Goal: Task Accomplishment & Management: Complete application form

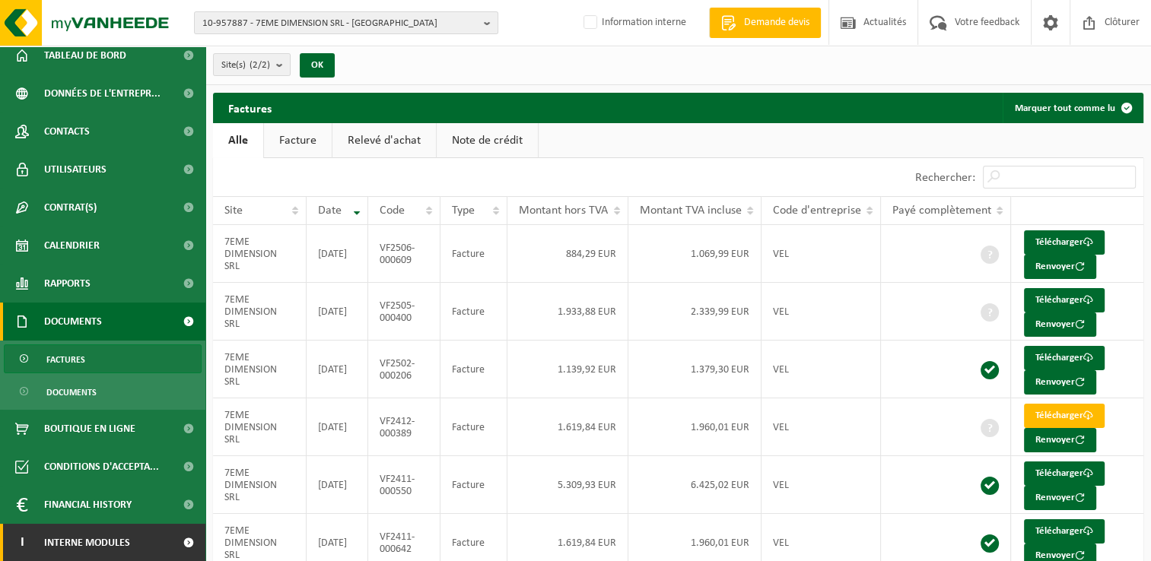
click at [146, 540] on link "I Interne modules" at bounding box center [102, 543] width 205 height 38
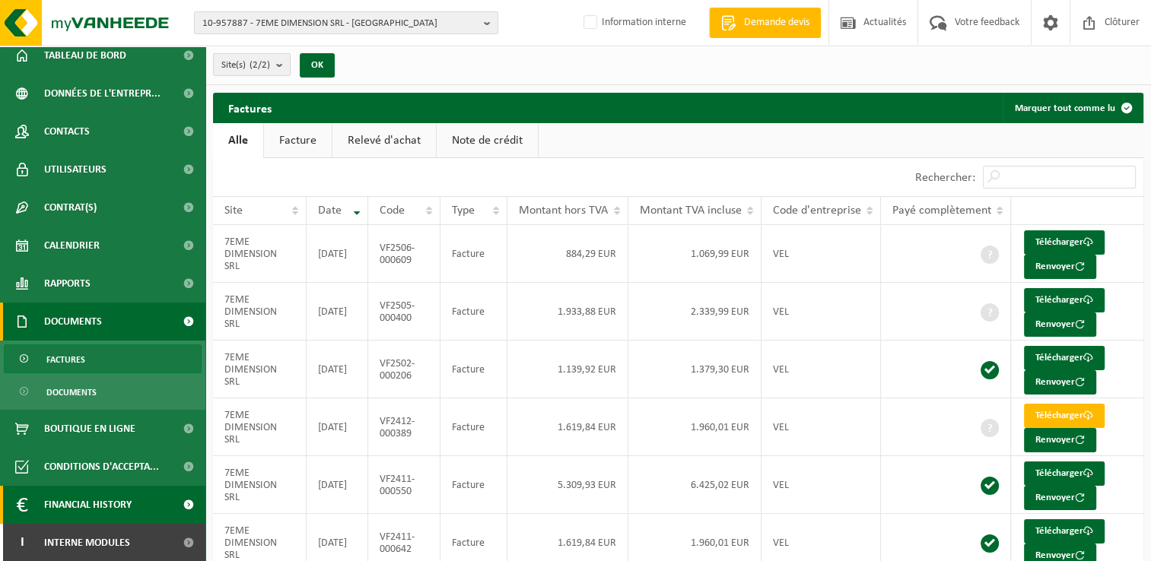
scroll to position [123, 0]
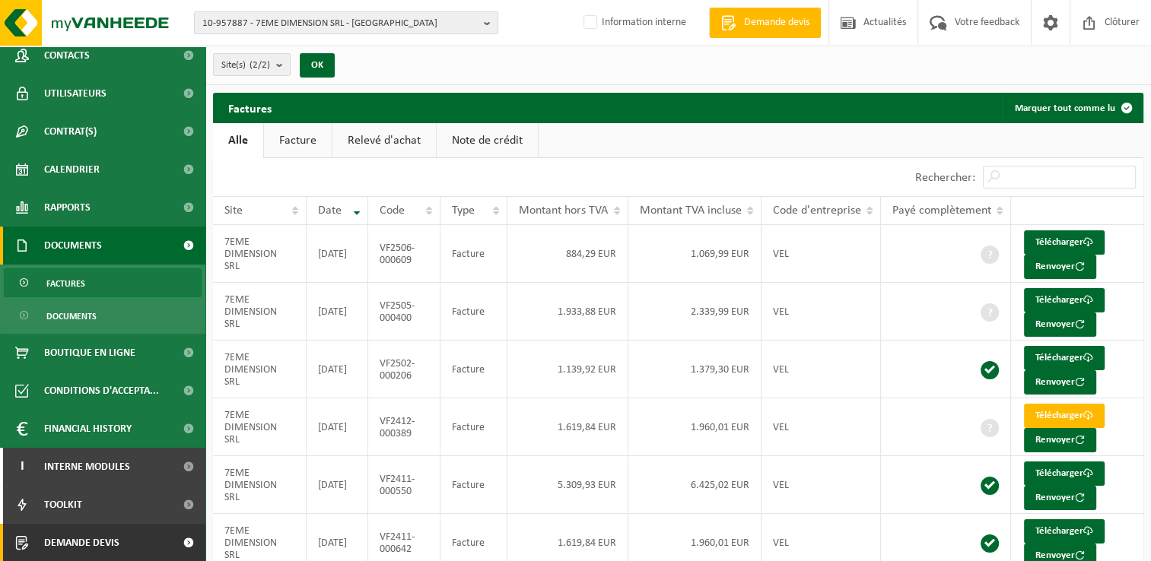
click at [171, 537] on span at bounding box center [188, 543] width 34 height 38
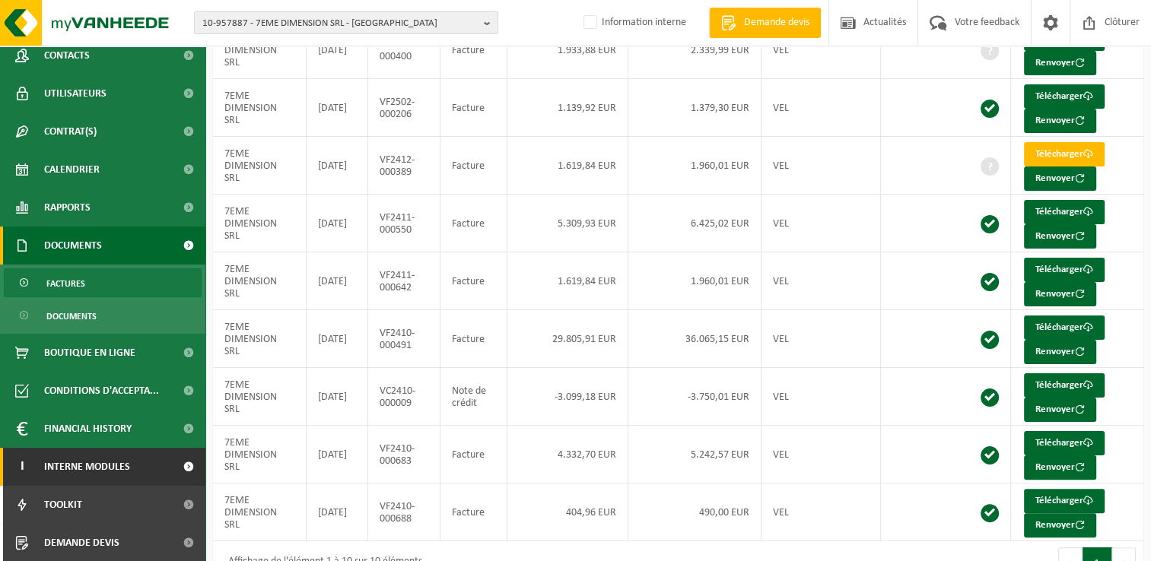
scroll to position [292, 0]
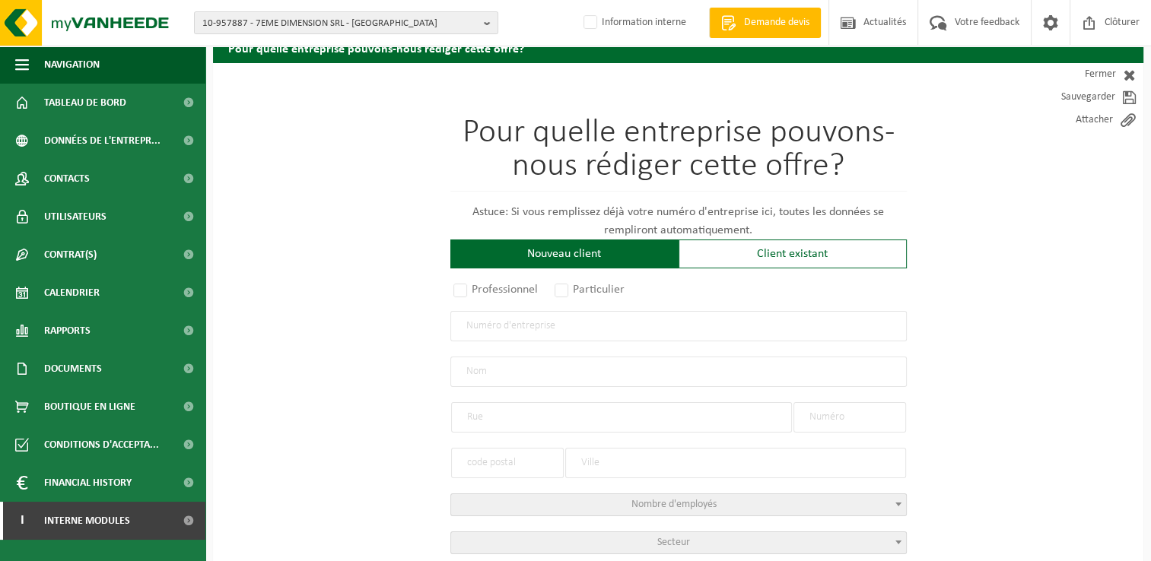
scroll to position [152, 0]
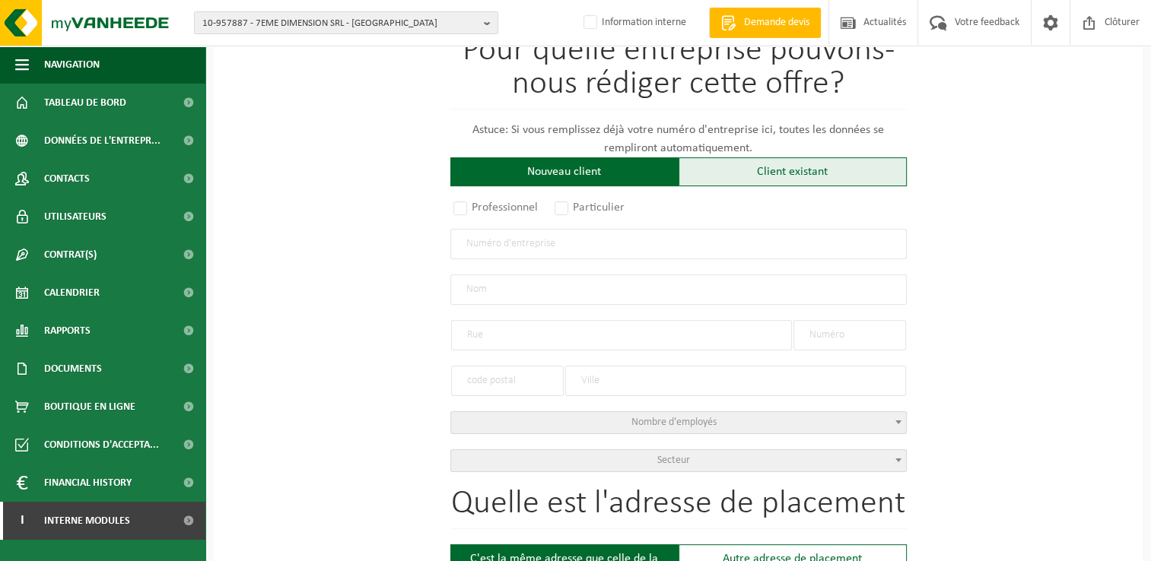
click at [776, 168] on div "Client existant" at bounding box center [793, 171] width 228 height 29
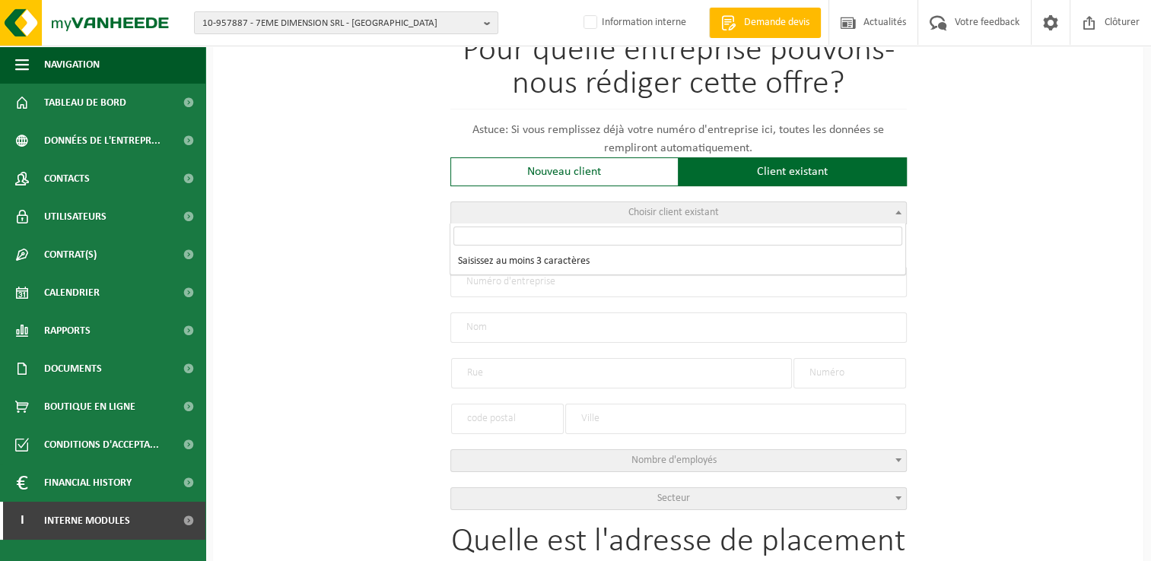
click at [575, 214] on span "Choisir client existant" at bounding box center [678, 212] width 455 height 21
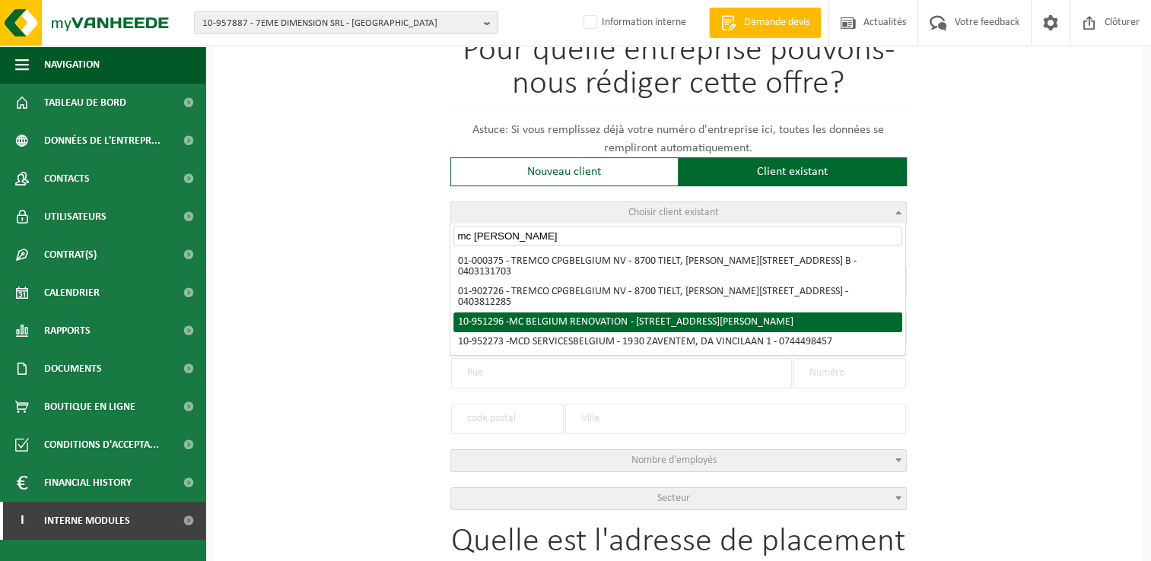
type input "mc belgiu"
radio input "true"
type input "0656.527.375"
type input "MC BELGIUM RENOVATION"
type input "AVENUE EDOUARD DE THIBAULT"
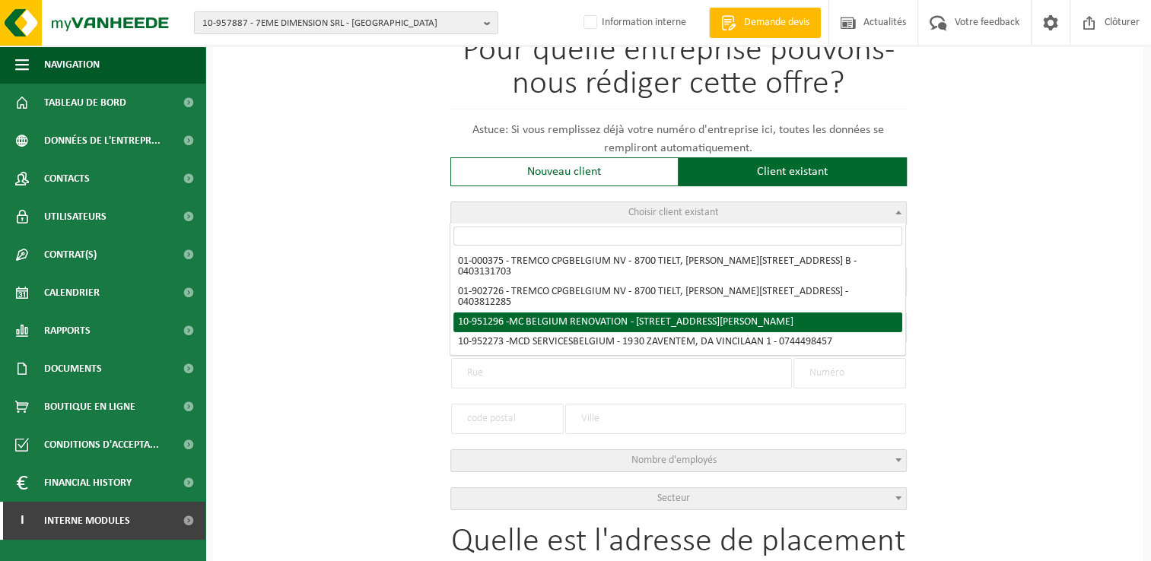
type input "64"
type input "1040"
type input "ETTERBEEK"
select select "11"
type input "MC BELGIUM RENOVATION"
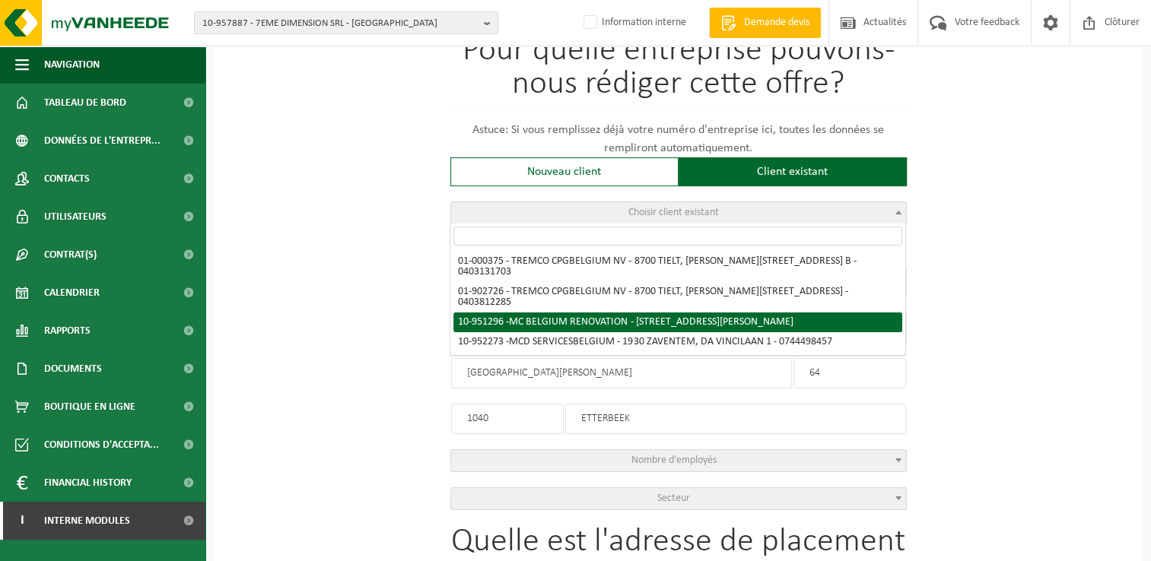
type input "AVENUE EDOUARD DE THIBAULT"
type input "64"
type input "1040"
type input "ETTERBEEK"
select select "145824"
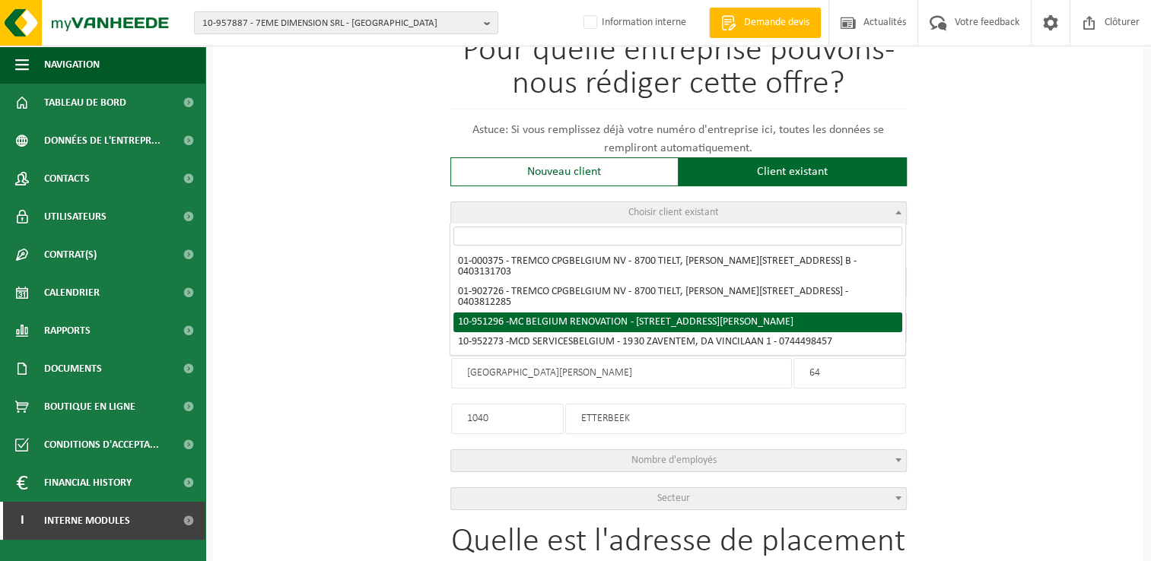
select select
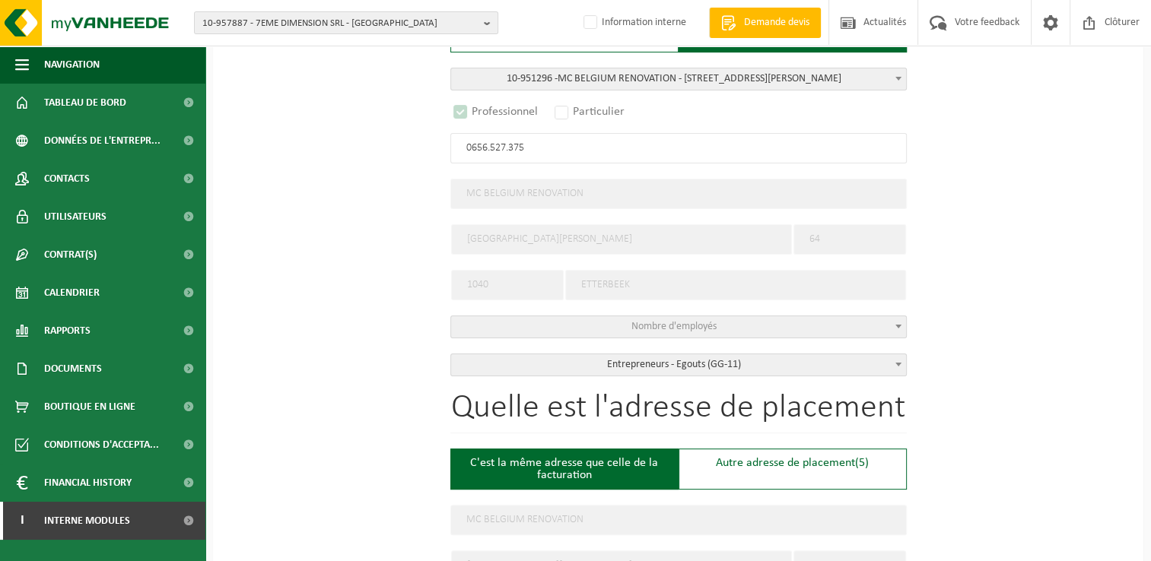
select select "D"
select select
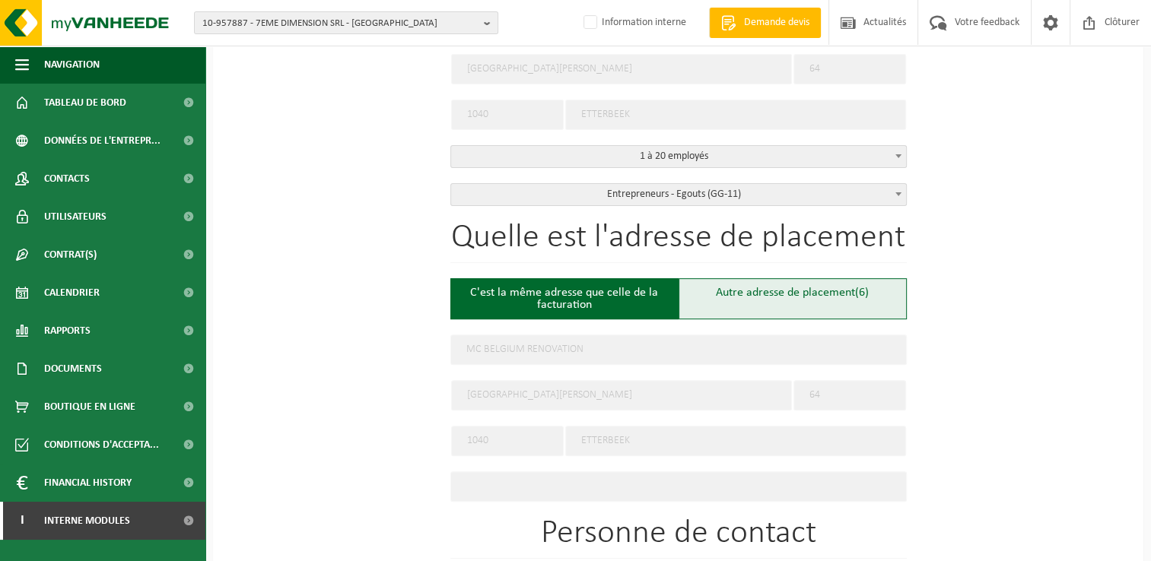
click at [759, 294] on div "Autre adresse de placement (6)" at bounding box center [793, 298] width 228 height 41
type input "Chantier -"
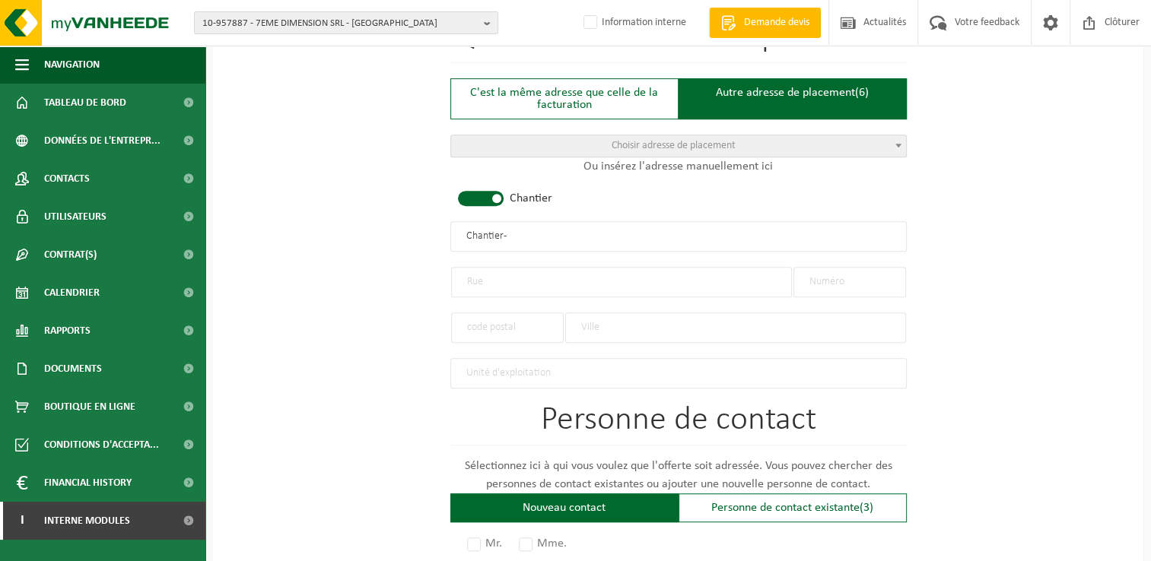
scroll to position [685, 0]
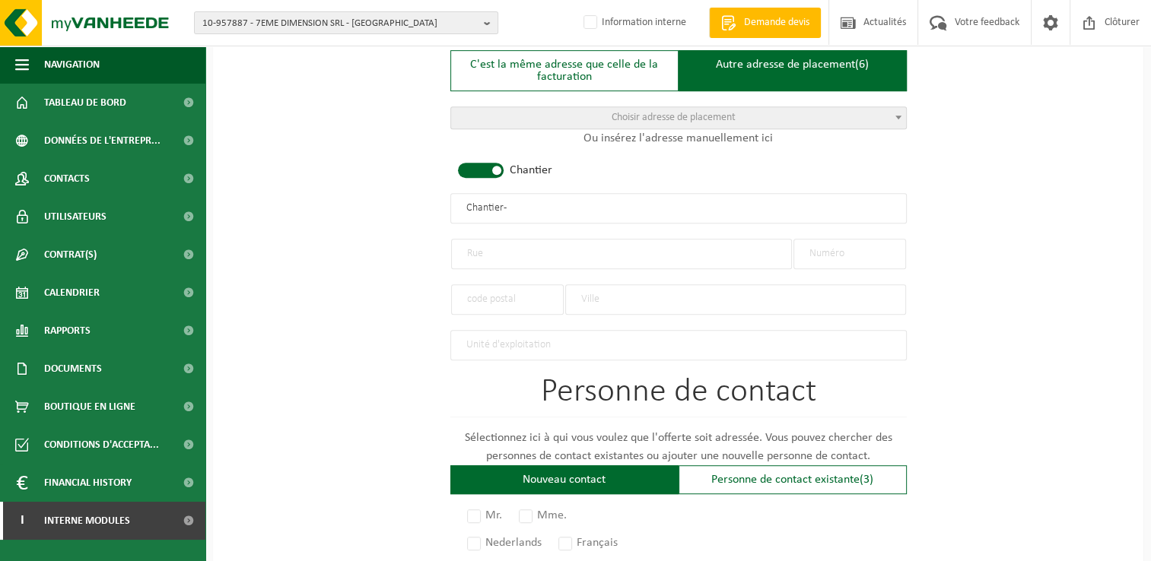
click at [575, 242] on input "text" at bounding box center [621, 254] width 341 height 30
type input "Stuyvenbergh"
type input "68"
click at [463, 250] on input "Stuyvenbergh" at bounding box center [621, 254] width 341 height 30
type input "Rue Stuyvenbergh"
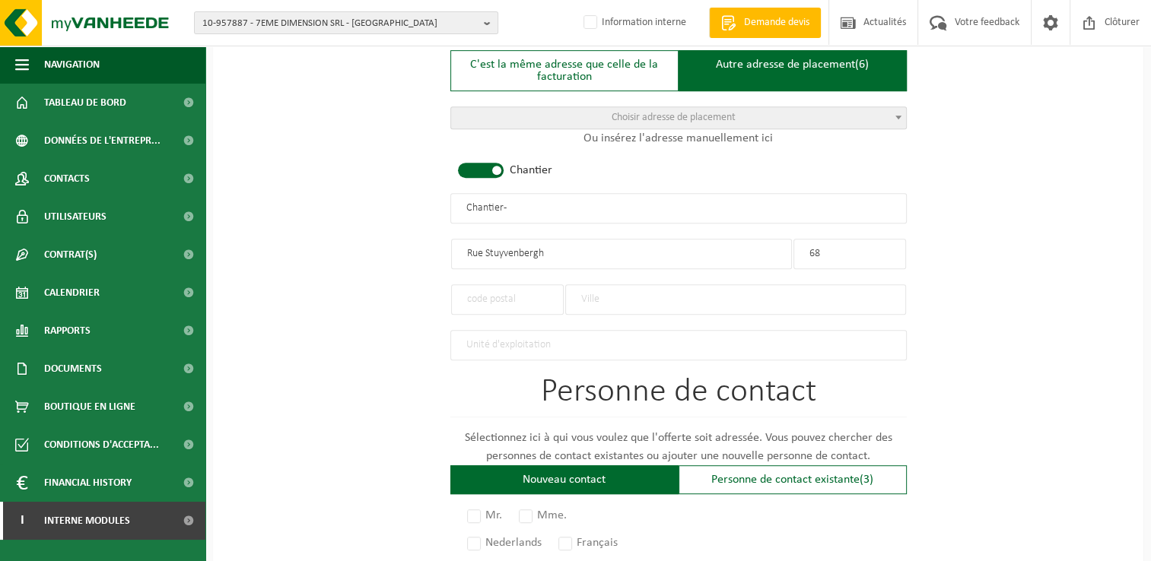
click at [525, 297] on input "text" at bounding box center [507, 300] width 113 height 30
click at [598, 301] on input "text" at bounding box center [735, 300] width 341 height 30
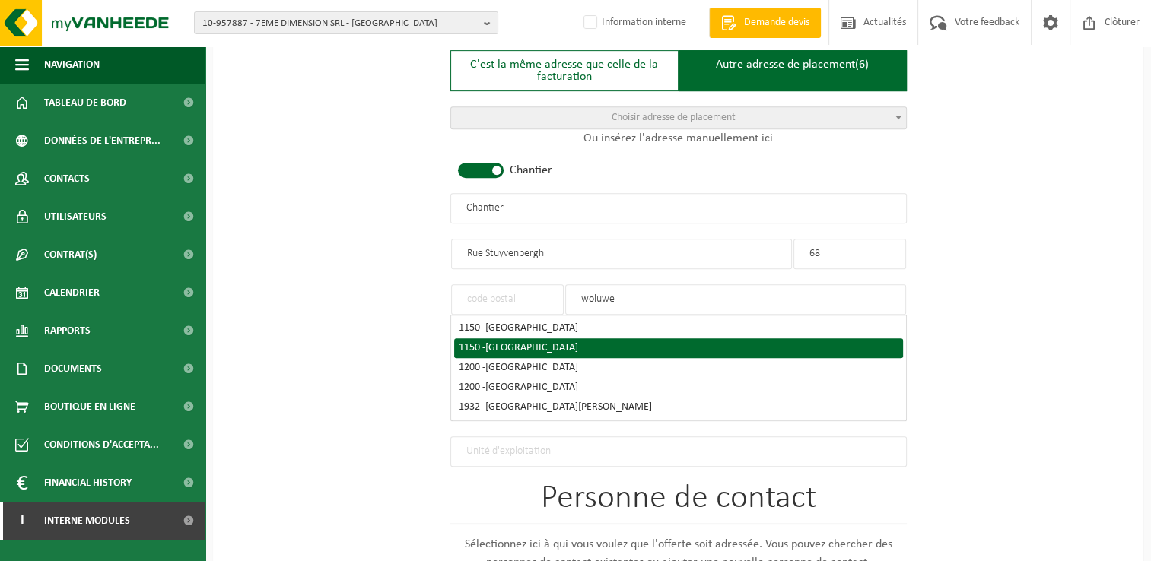
type input "woluwe"
click at [578, 344] on span "WOLUWE-SAINT-PIERRE" at bounding box center [531, 347] width 93 height 11
type input "1150"
type input "WOLUWE-SAINT-PIERRE"
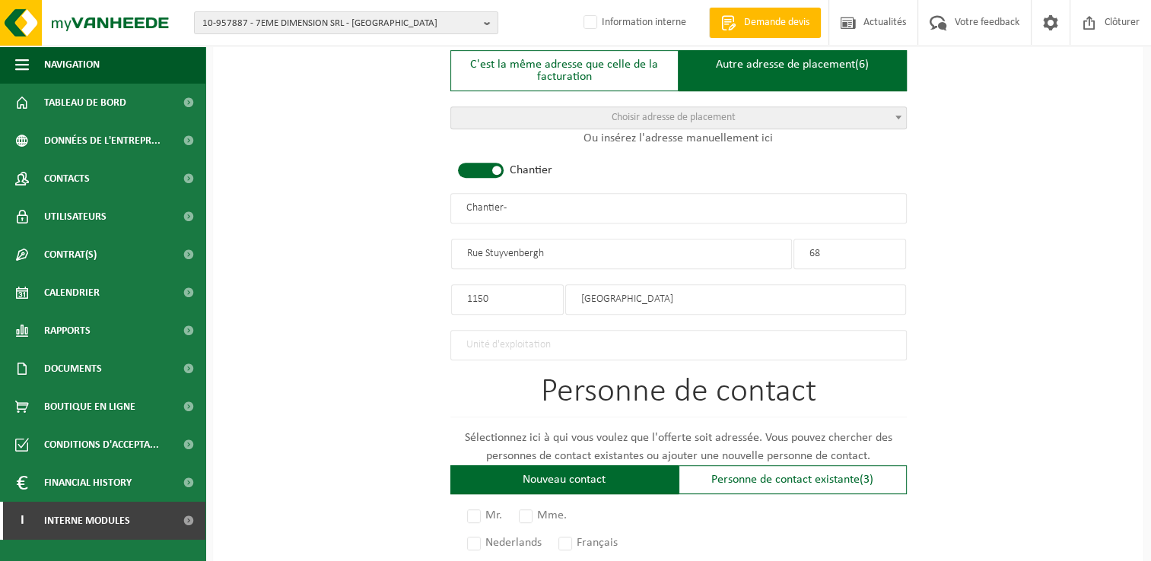
drag, startPoint x: 523, startPoint y: 202, endPoint x: 364, endPoint y: 202, distance: 158.2
click at [364, 202] on div "Pour quelle entreprise pouvons-nous rédiger cette offre? Astuce: Si vous rempli…" at bounding box center [678, 205] width 930 height 1515
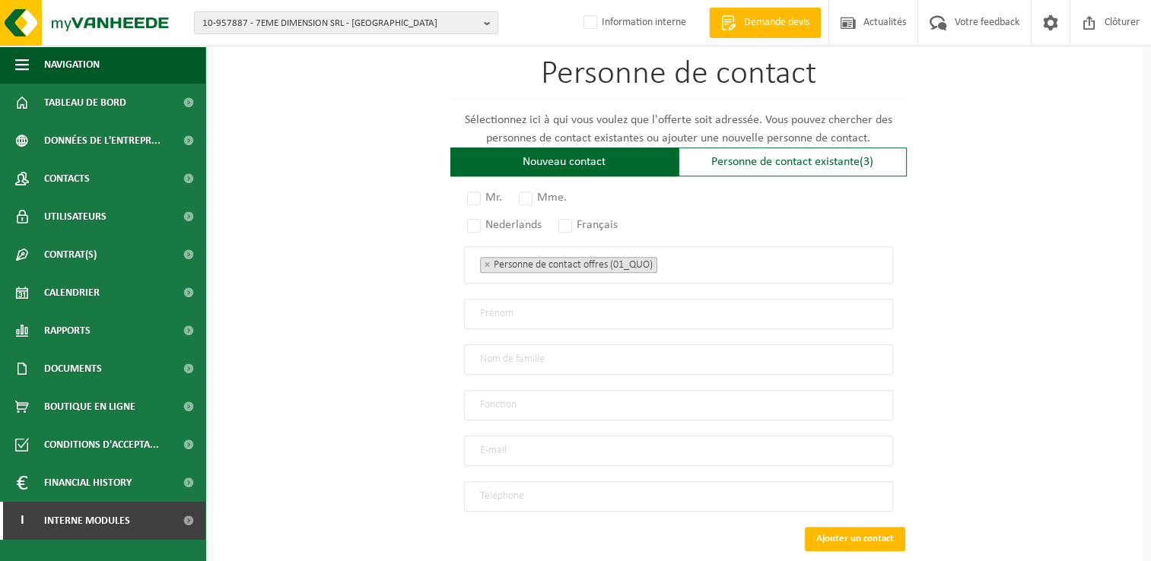
scroll to position [1082, 0]
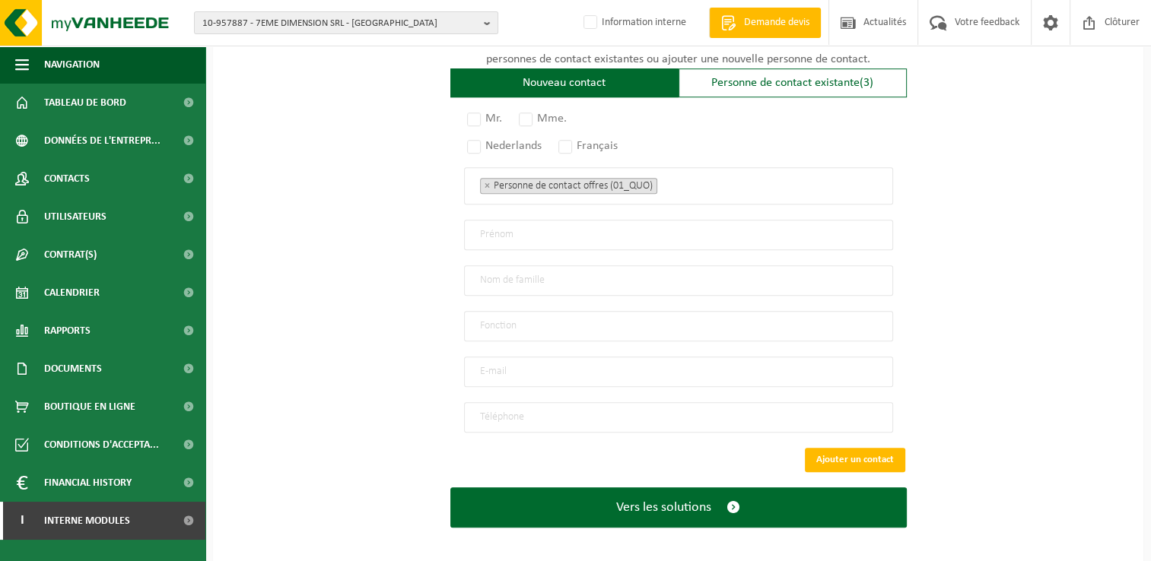
type input "MC BELGIUM"
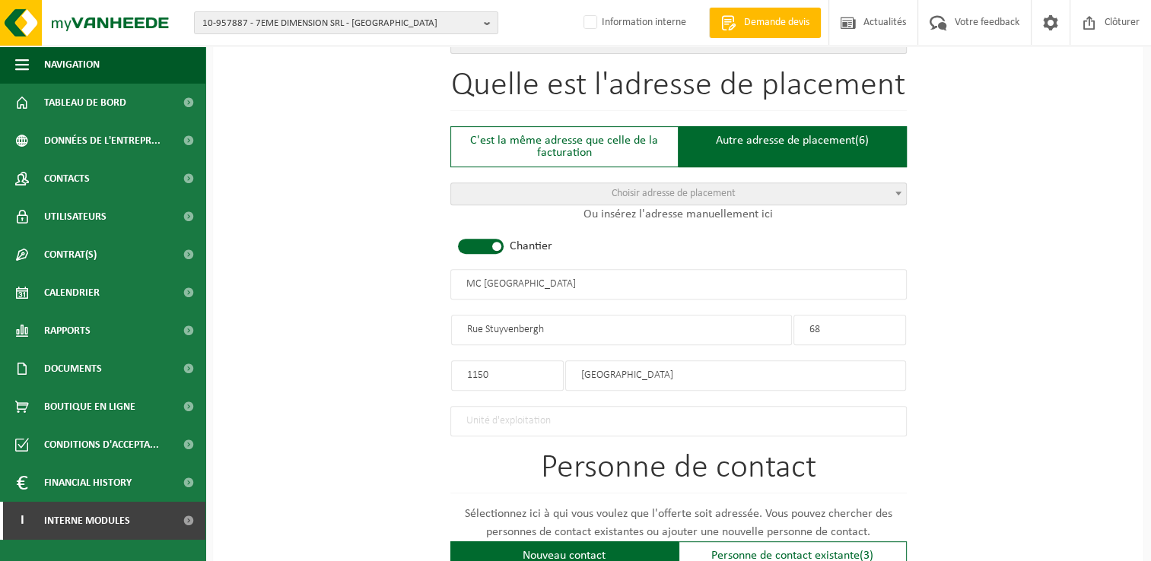
scroll to position [625, 0]
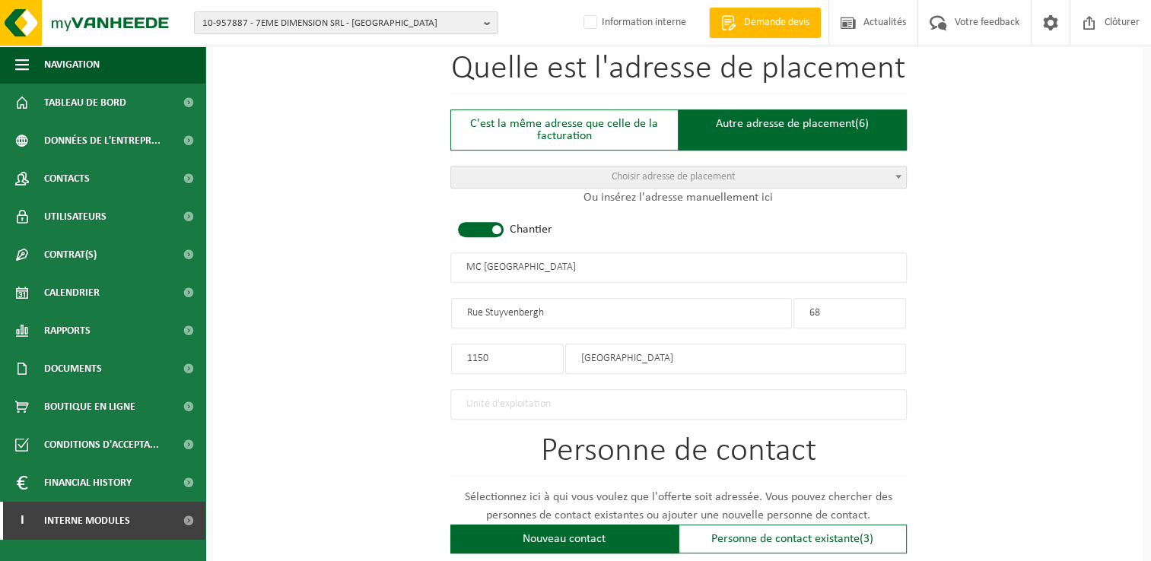
drag, startPoint x: 482, startPoint y: 309, endPoint x: 411, endPoint y: 303, distance: 71.0
click at [411, 303] on div "Pour quelle entreprise pouvons-nous rédiger cette offre? Astuce: Si vous rempli…" at bounding box center [678, 265] width 930 height 1515
type input "Stuyvenbergh"
click at [577, 264] on input "MC BELGIUM" at bounding box center [678, 268] width 456 height 30
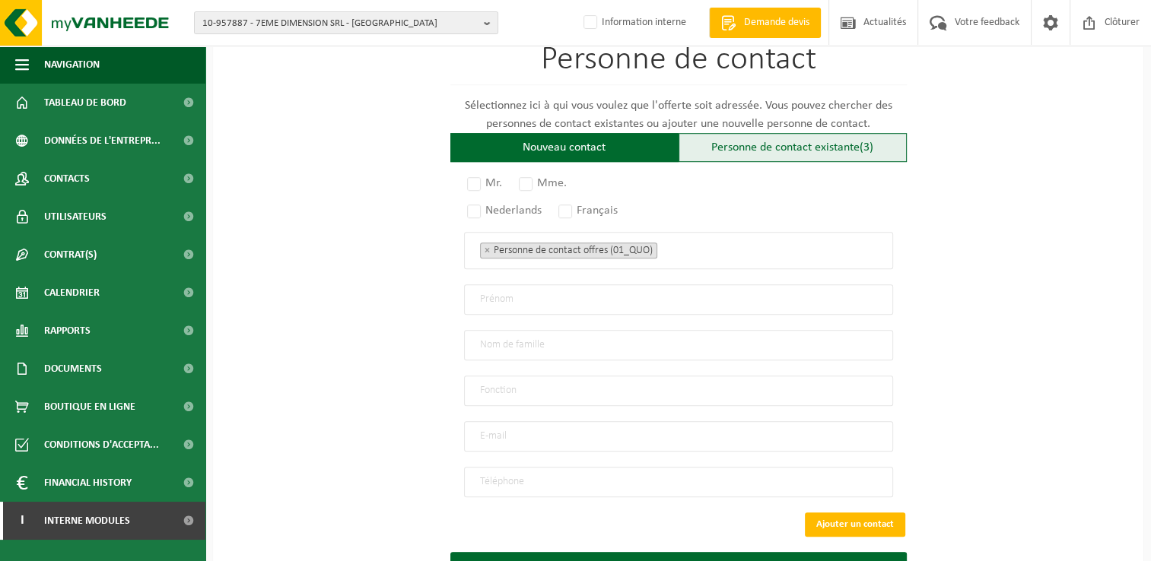
scroll to position [1082, 0]
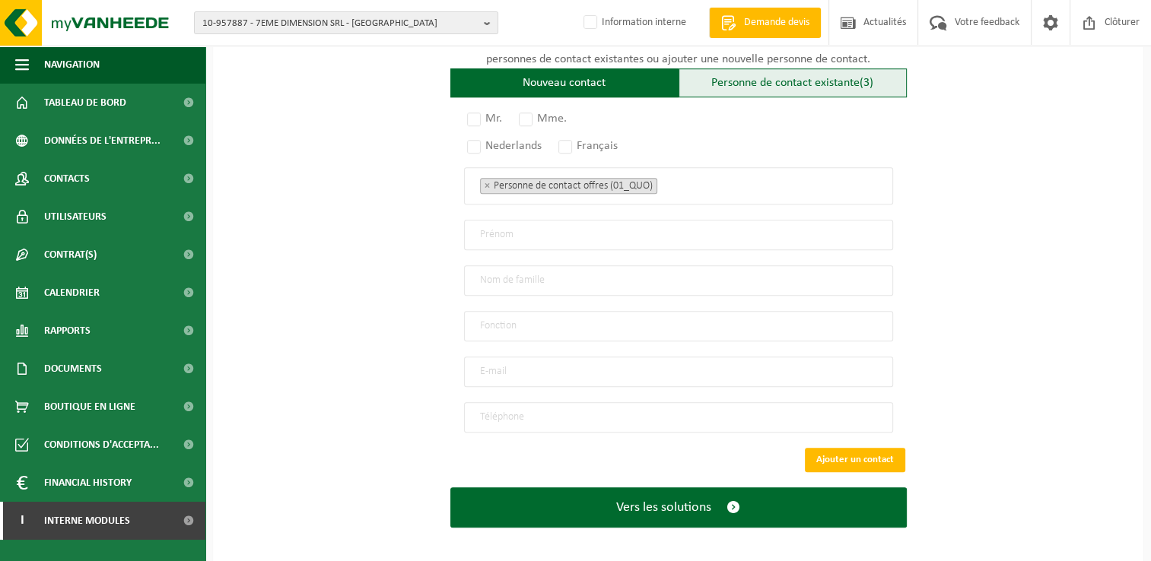
type input "MC [GEOGRAPHIC_DATA] RENOVATION - [GEOGRAPHIC_DATA]"
click at [728, 78] on div "Personne de contact existante (3)" at bounding box center [793, 82] width 228 height 29
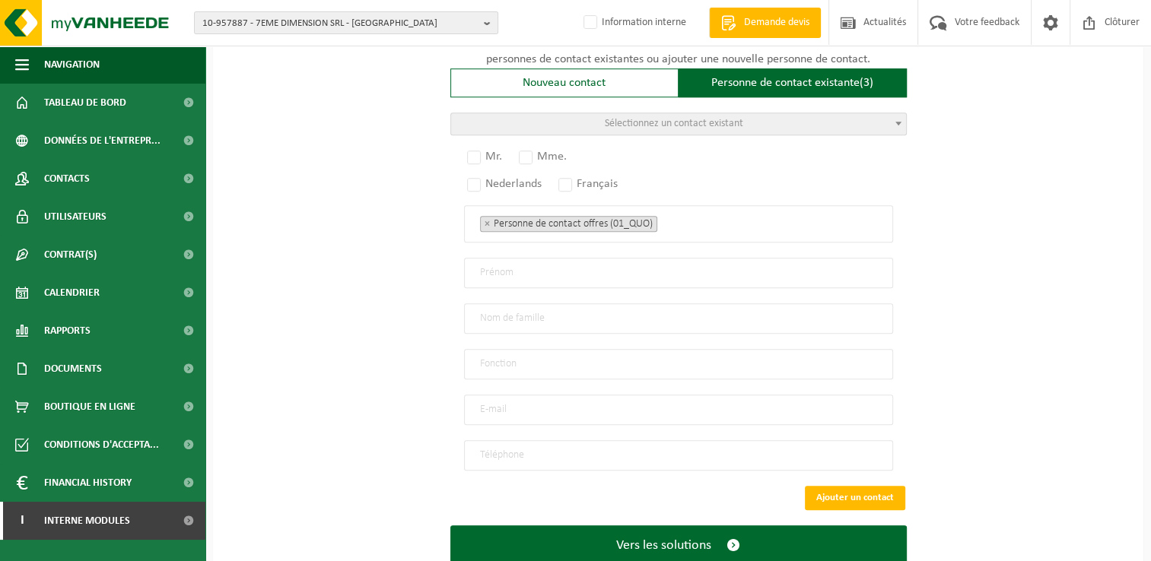
click at [580, 117] on span "Sélectionnez un contact existant" at bounding box center [678, 123] width 455 height 21
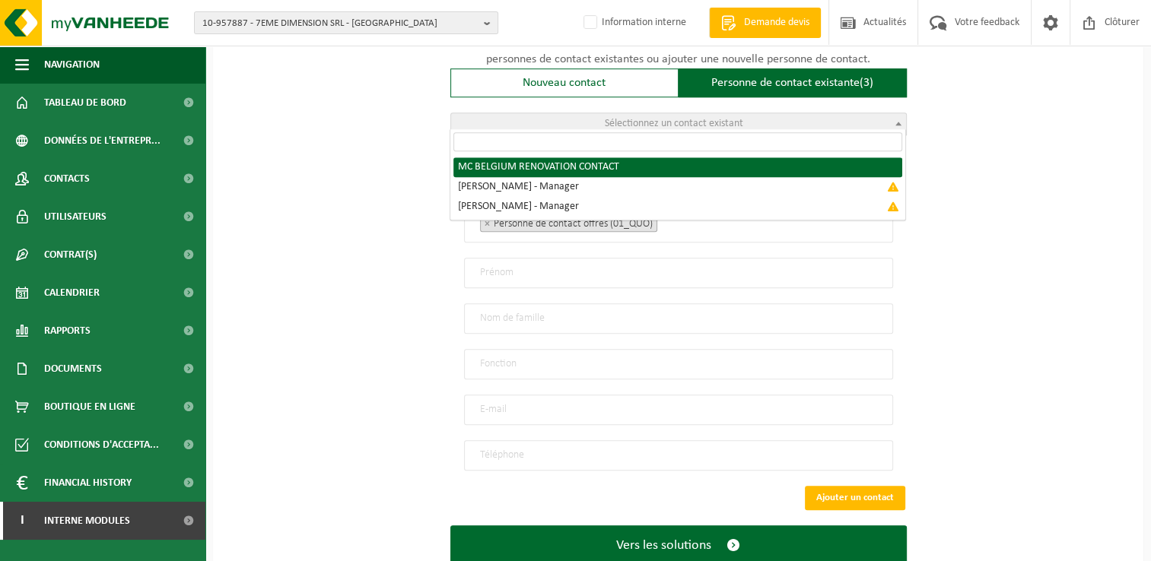
radio input "true"
select select "{"code":"10-951297","firstname":"CONTACT","surname":"MC BELGIUM RENOVATION","ge…"
type input "CONTACT"
type input "MC BELGIUM RENOVATION"
type input "salvomilioto52@gmail.com"
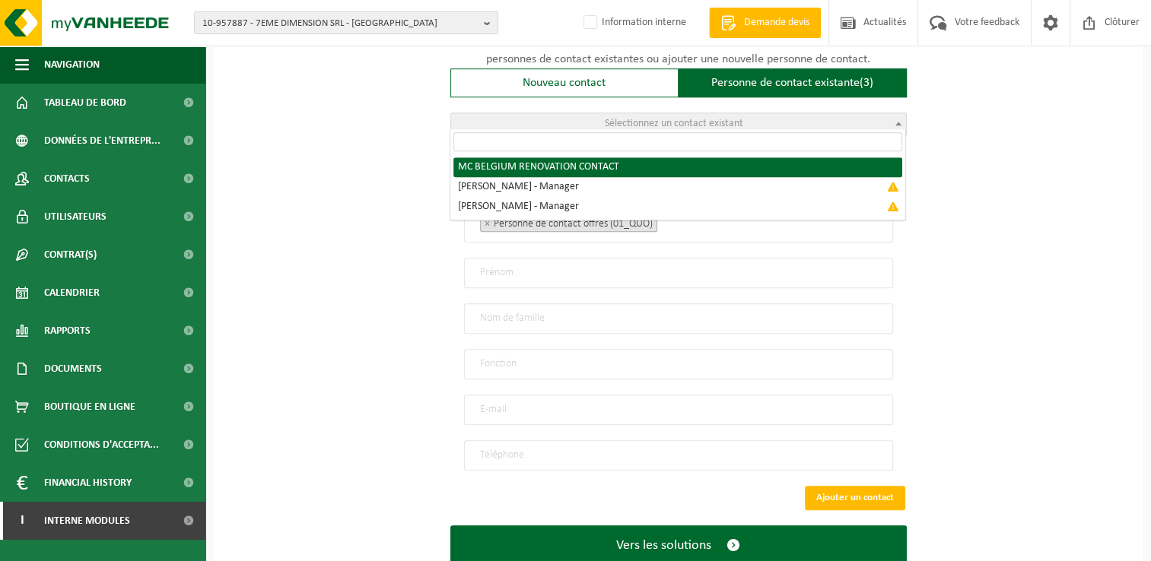
type input "0474/076.741"
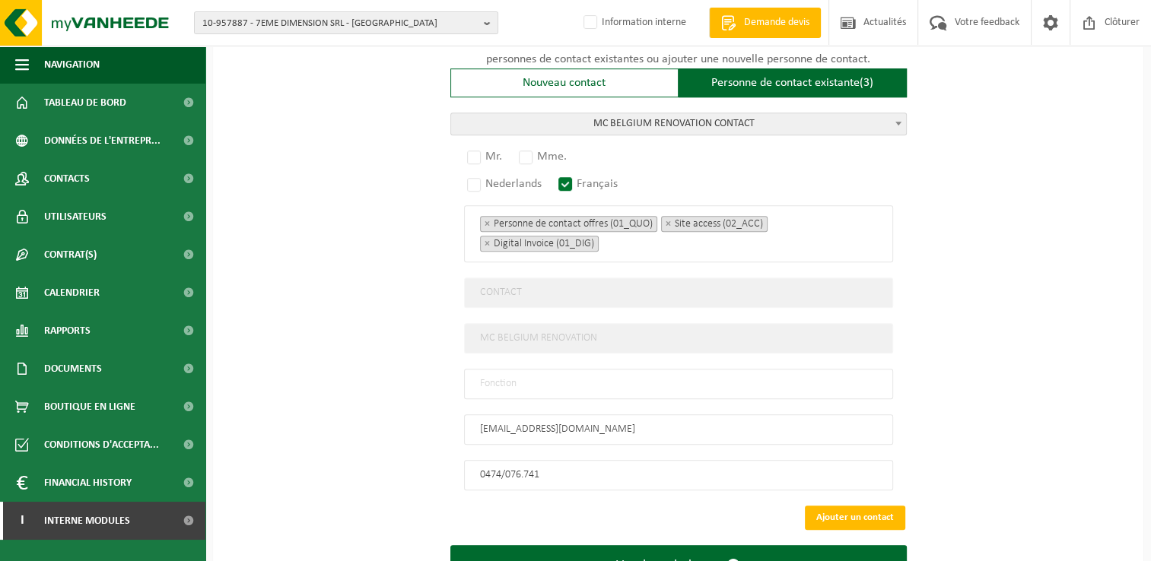
click at [625, 103] on div "Personne de contact Sélectionnez ici à qui vous voulez que l'offerte soit adres…" at bounding box center [678, 235] width 456 height 512
click at [625, 117] on span "MC BELGIUM RENOVATION CONTACT" at bounding box center [678, 123] width 455 height 21
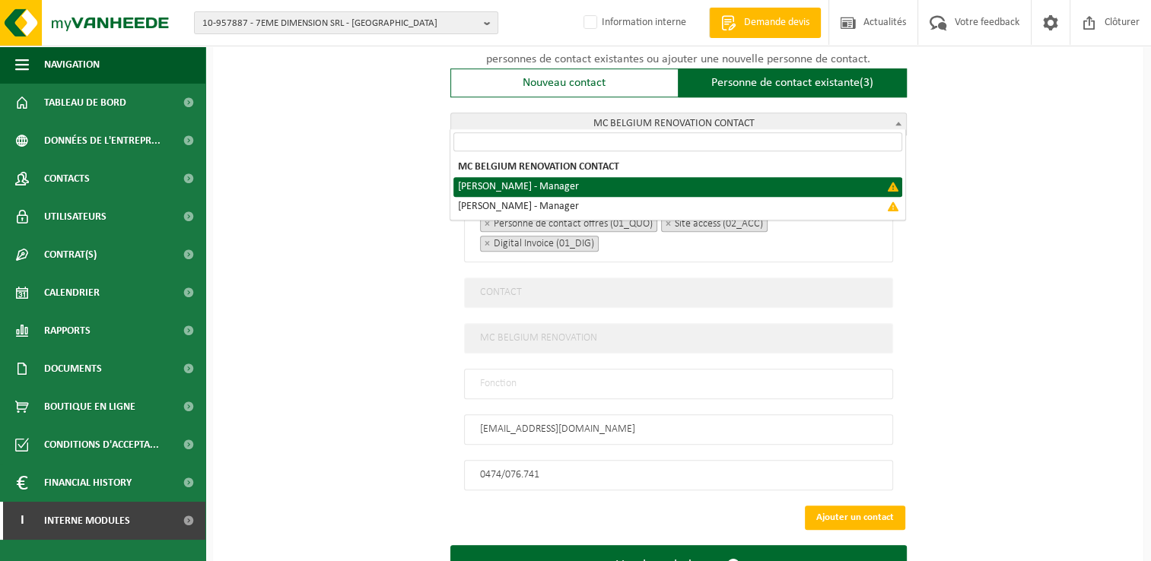
select select "{"code":"","firstname":"GIUSEPPE","surname":"CUFFARO","gender":"Unknown","posit…"
type input "GIUSEPPE"
type input "CUFFARO"
type input "Manager"
click at [730, 113] on span "CUFFARO GIUSEPPE - Manager" at bounding box center [678, 123] width 455 height 21
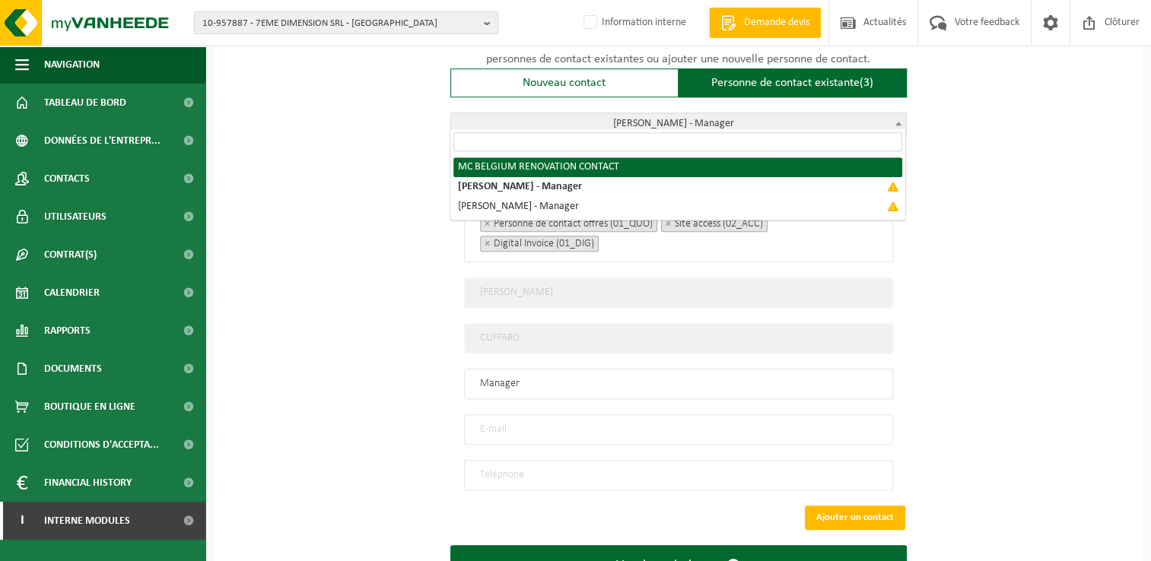
select select "{"code":"10-951297","firstname":"CONTACT","surname":"MC BELGIUM RENOVATION","ge…"
type input "CONTACT"
type input "MC BELGIUM RENOVATION"
type input "salvomilioto52@gmail.com"
type input "0474/076.741"
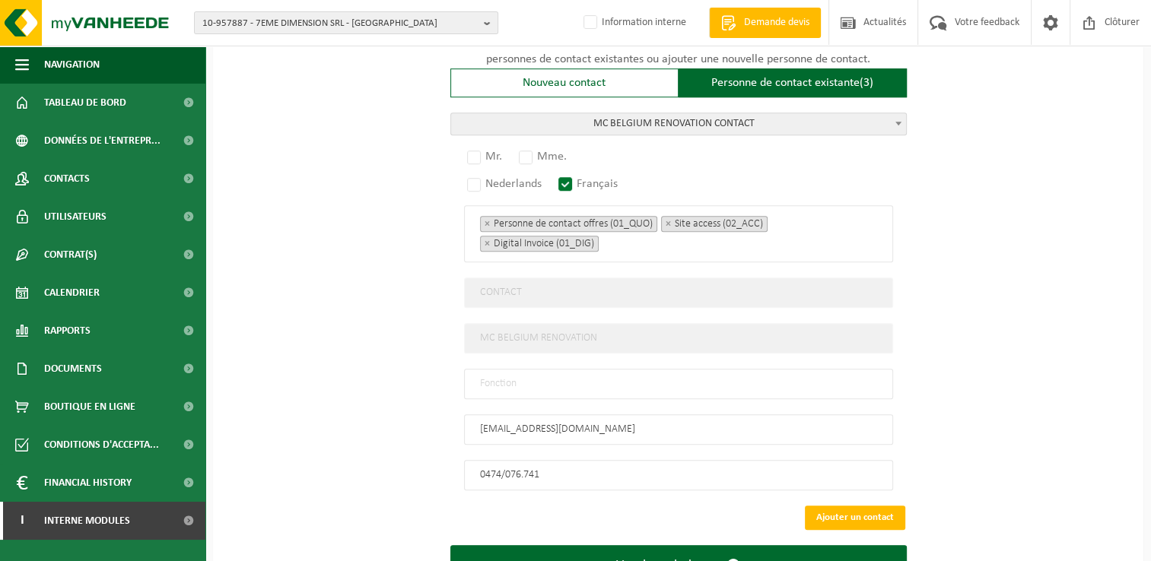
click at [573, 373] on input "text" at bounding box center [678, 384] width 429 height 30
type input "Manager"
click at [488, 153] on label "Mr." at bounding box center [485, 156] width 43 height 21
radio input "true"
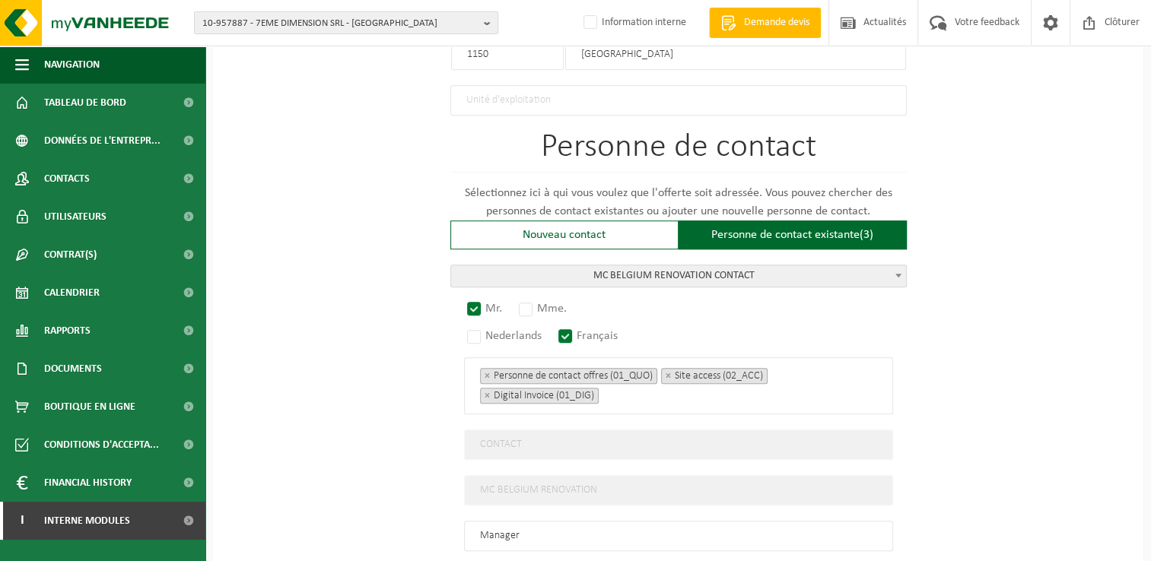
scroll to position [1140, 0]
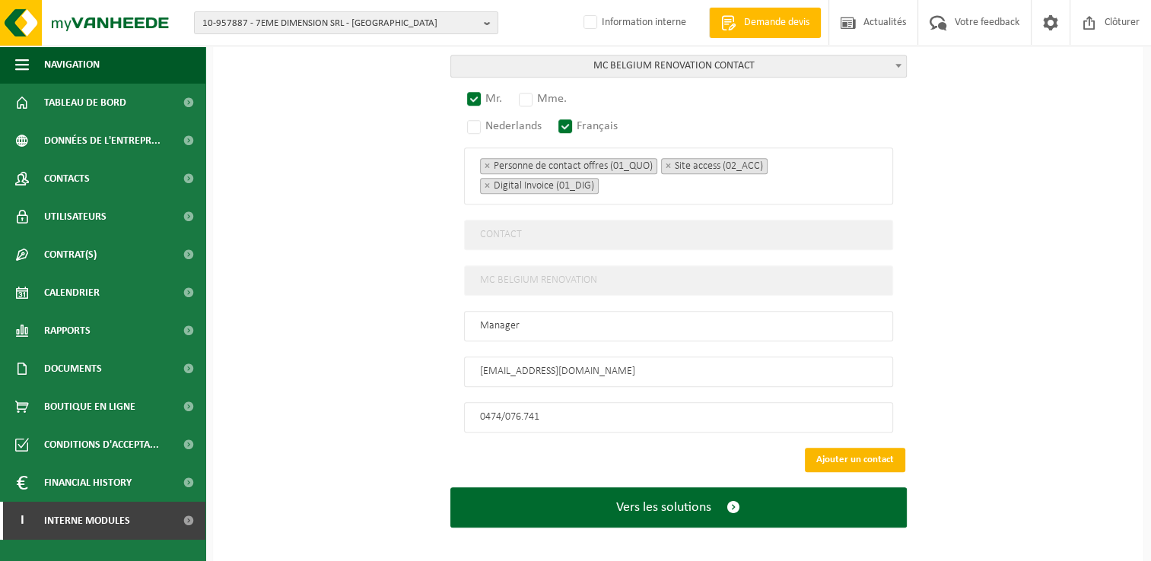
click at [856, 448] on button "Ajouter un contact" at bounding box center [855, 460] width 100 height 24
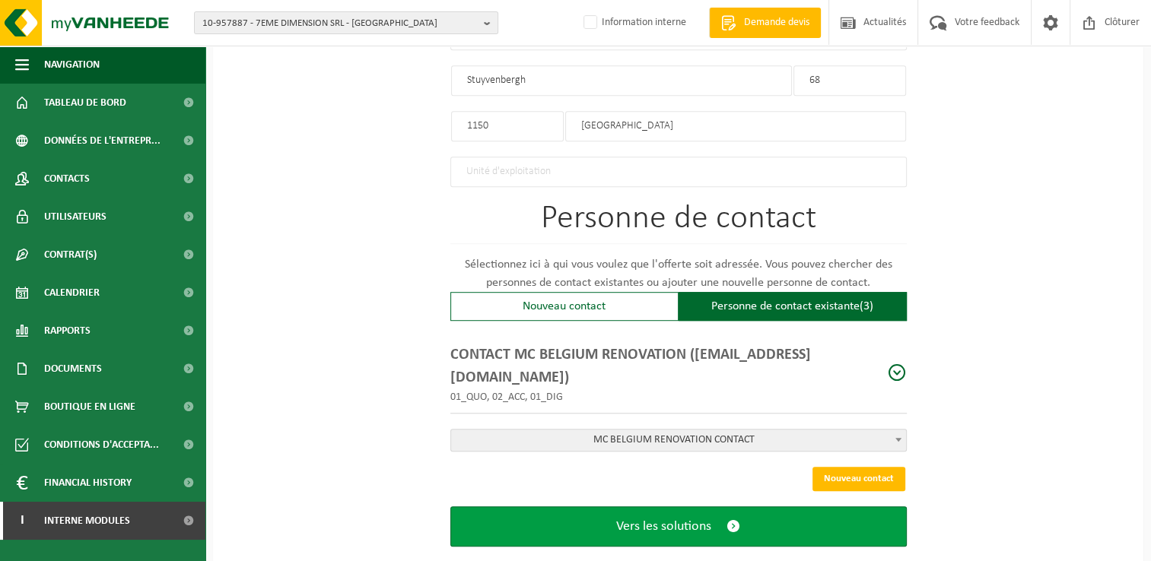
click at [694, 519] on span "Vers les solutions" at bounding box center [663, 527] width 95 height 16
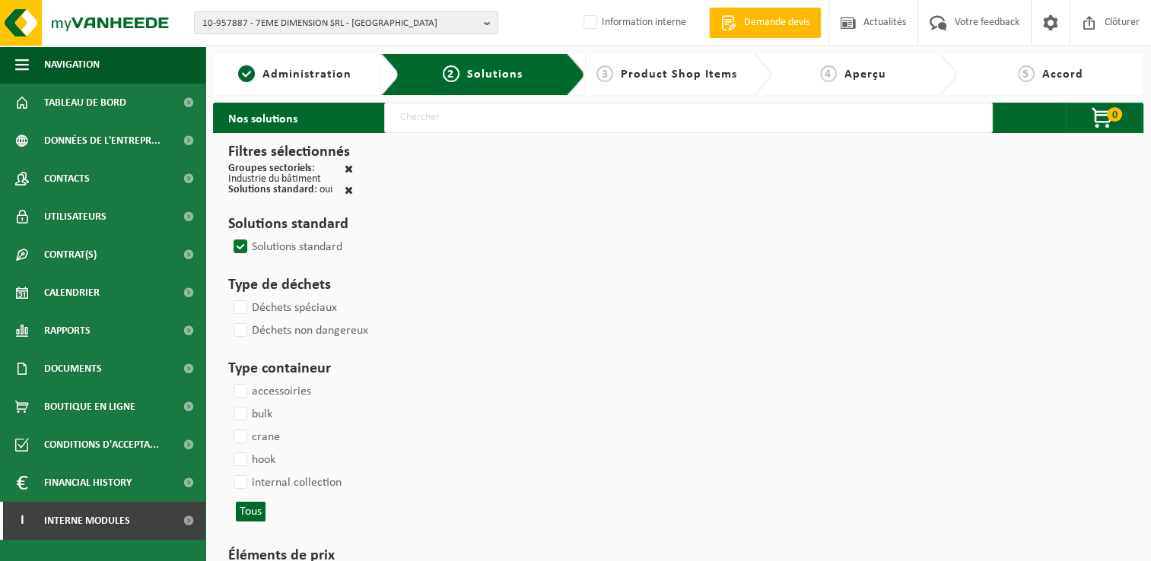
click at [450, 114] on input "text" at bounding box center [688, 118] width 609 height 30
type input "000291"
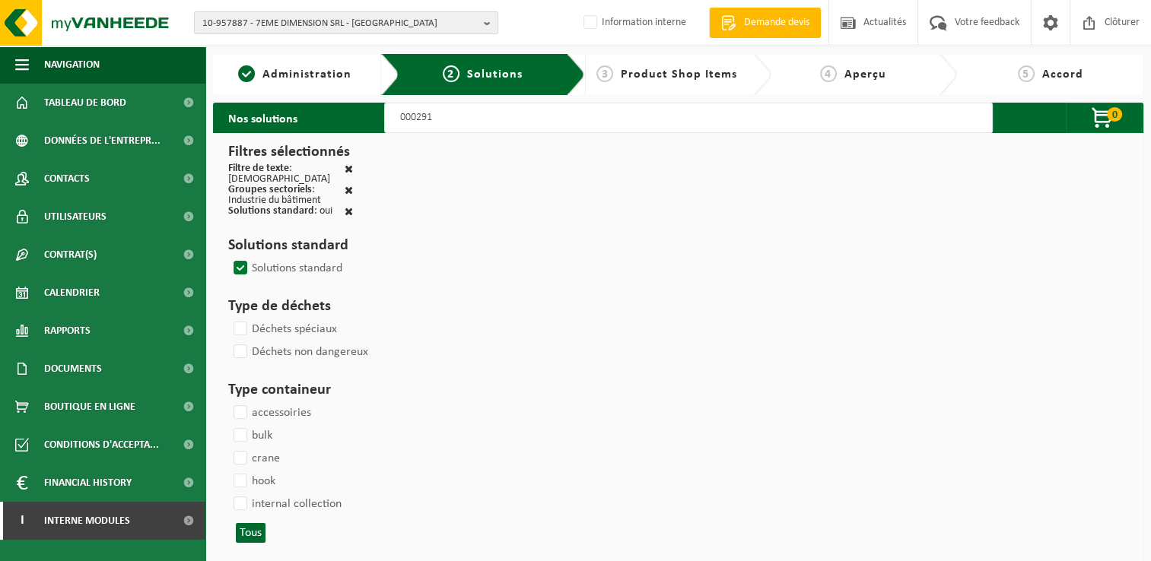
select select
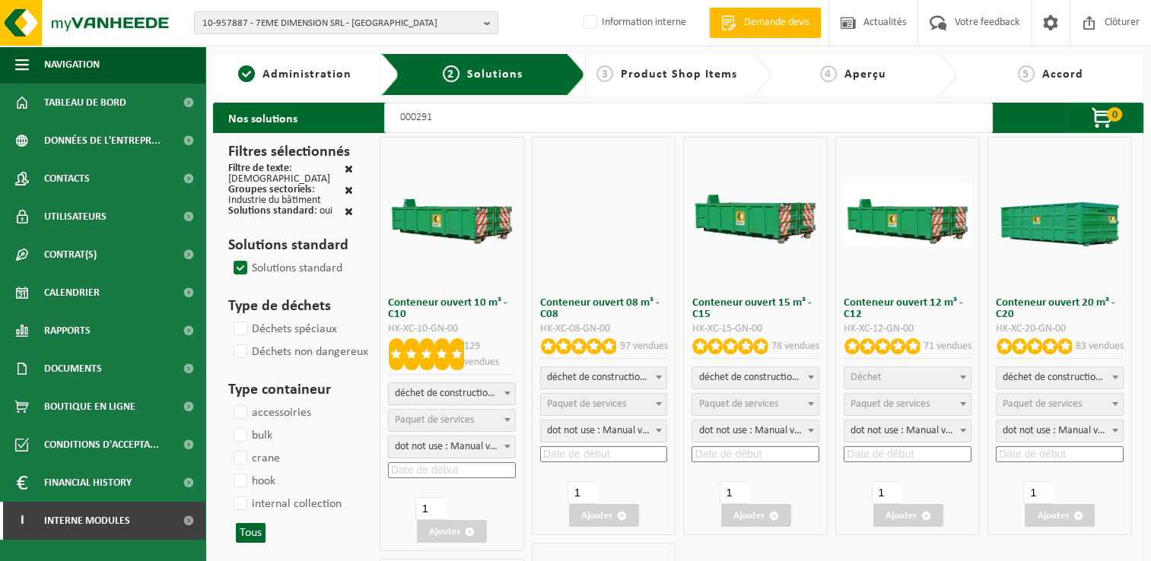
select select
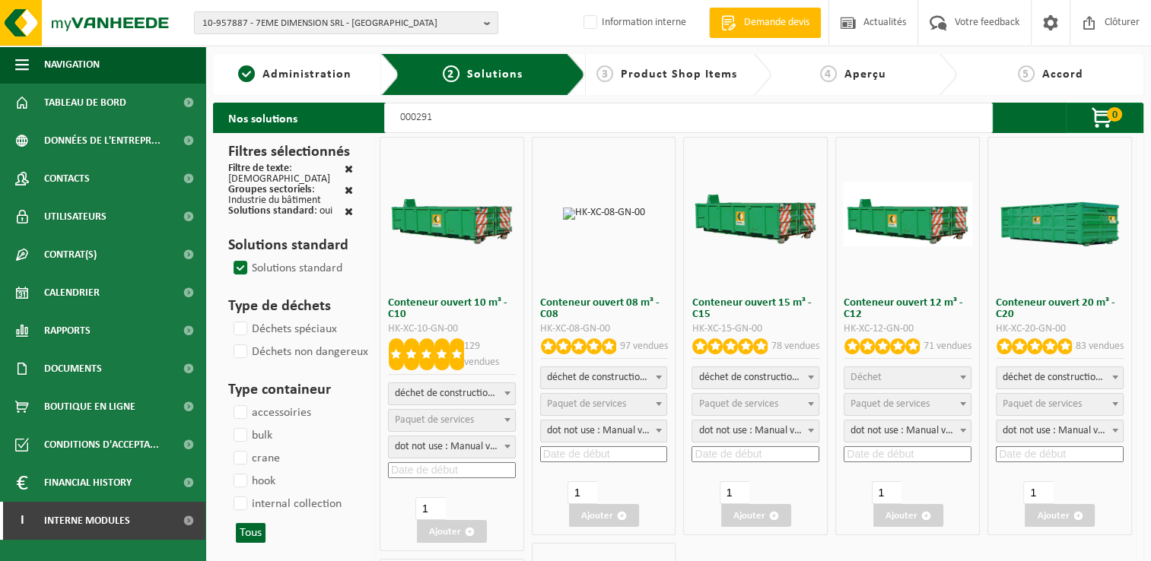
select select "197"
select select
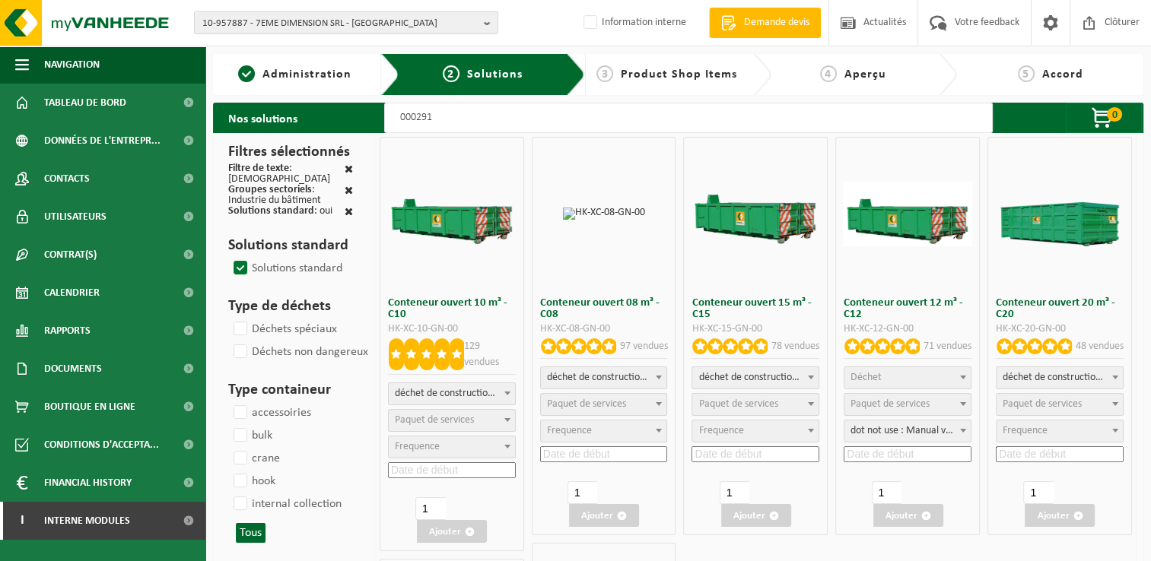
select select "197"
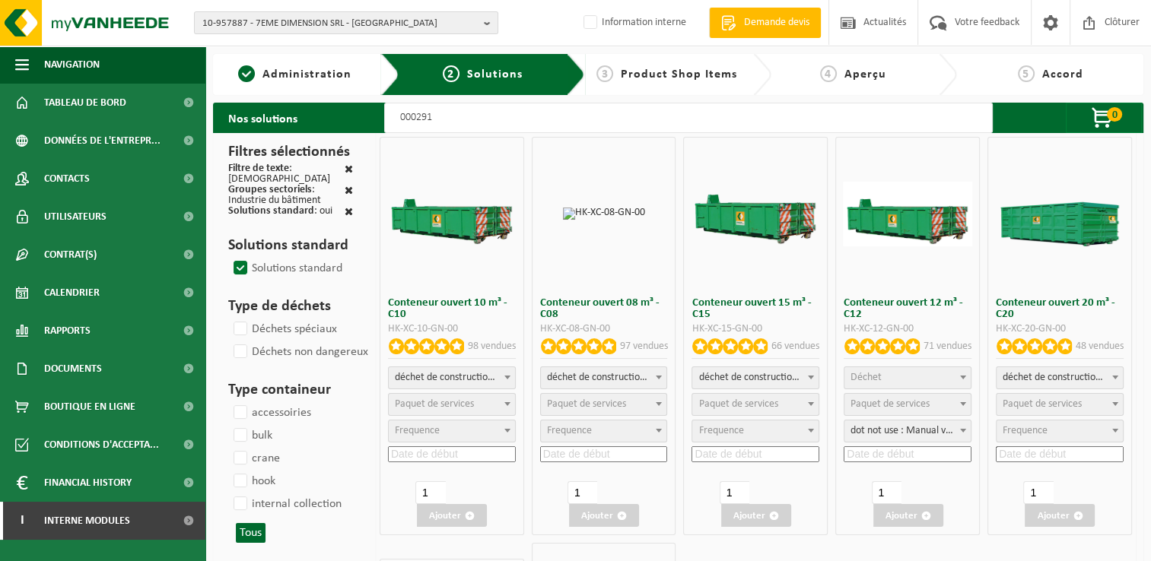
select select
select select "197"
select select "25"
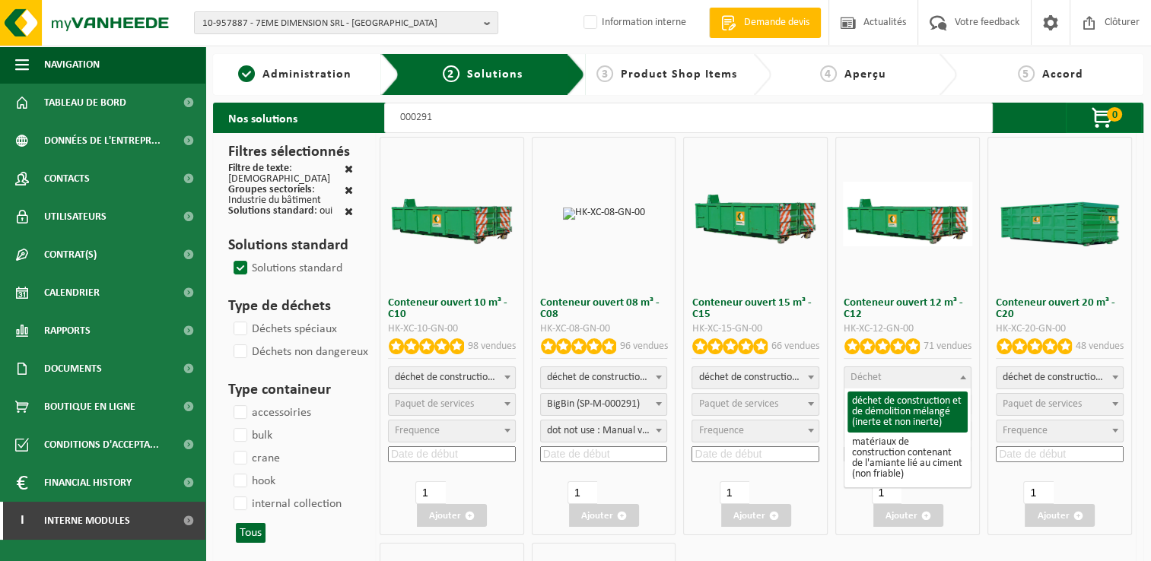
click at [872, 378] on span "Déchet" at bounding box center [866, 377] width 31 height 11
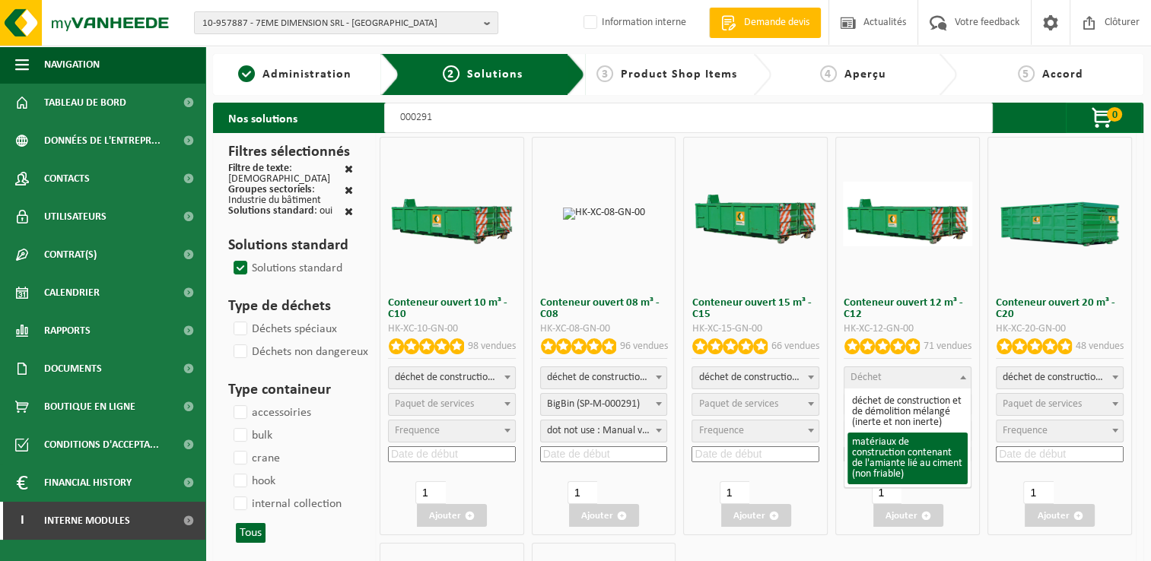
select select "23"
select select
select select "197"
select select "25"
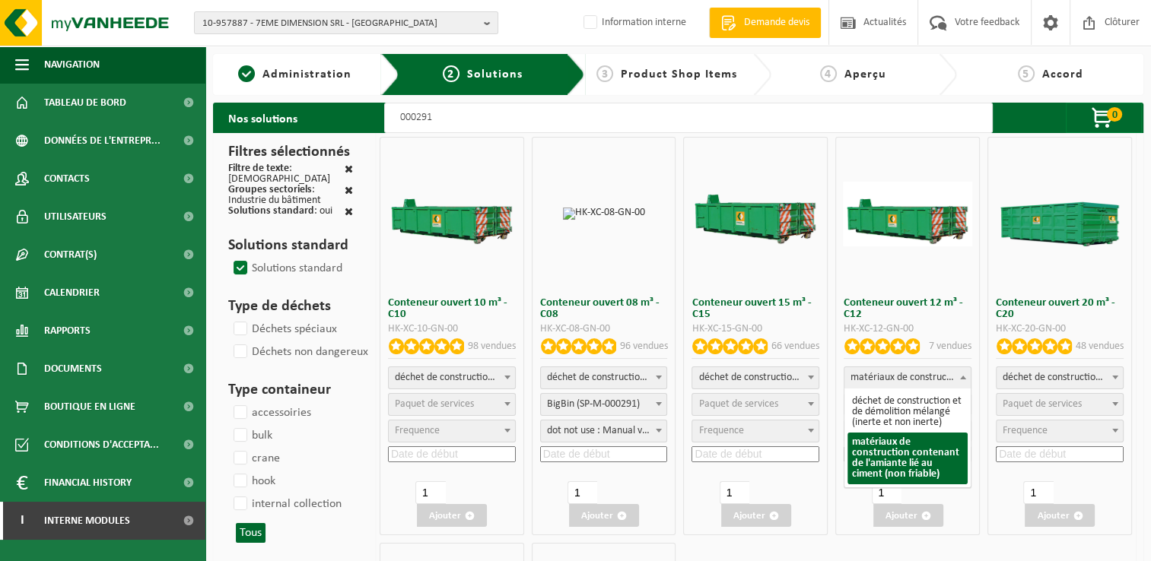
click at [885, 371] on span "matériaux de construction contenant de l'amiante lié au ciment (non friable)" at bounding box center [907, 377] width 126 height 21
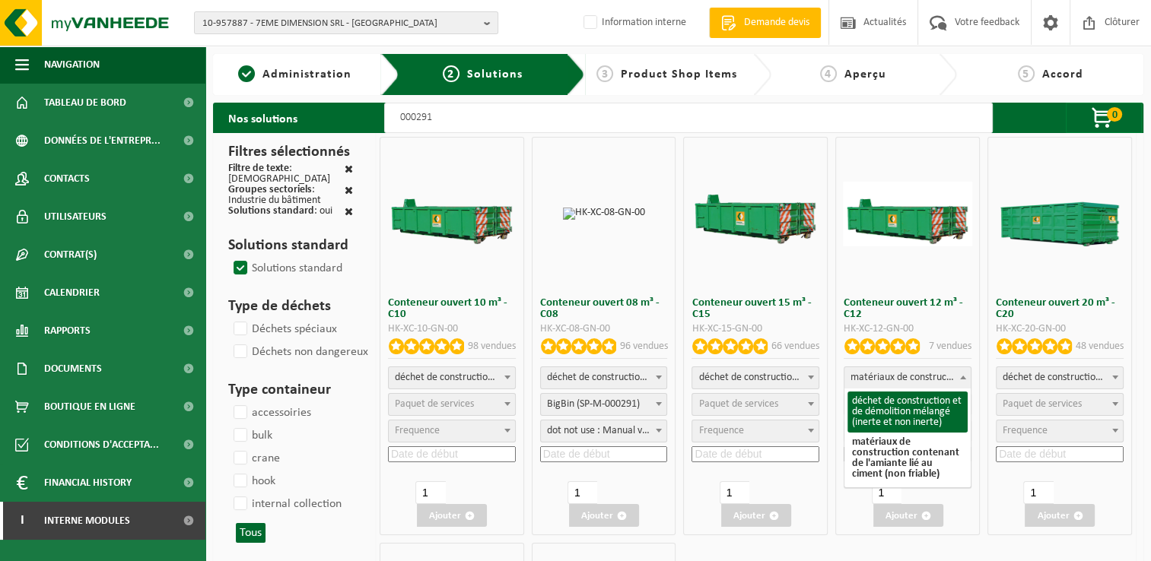
select select "31"
select select
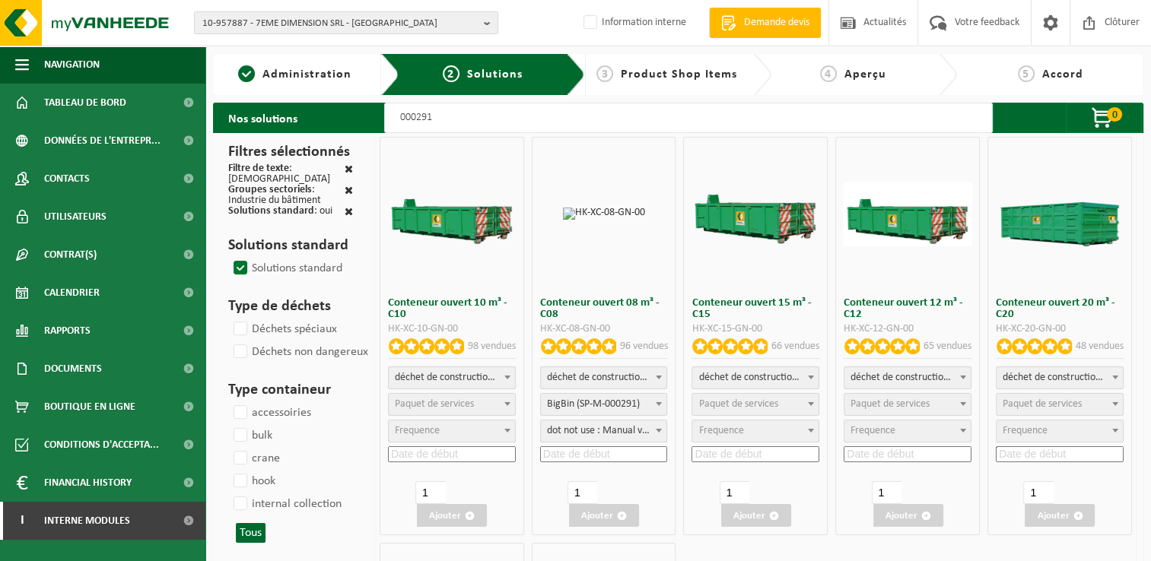
select select
click at [895, 406] on span "Paquet de services" at bounding box center [890, 404] width 79 height 11
select select "197"
select select "25"
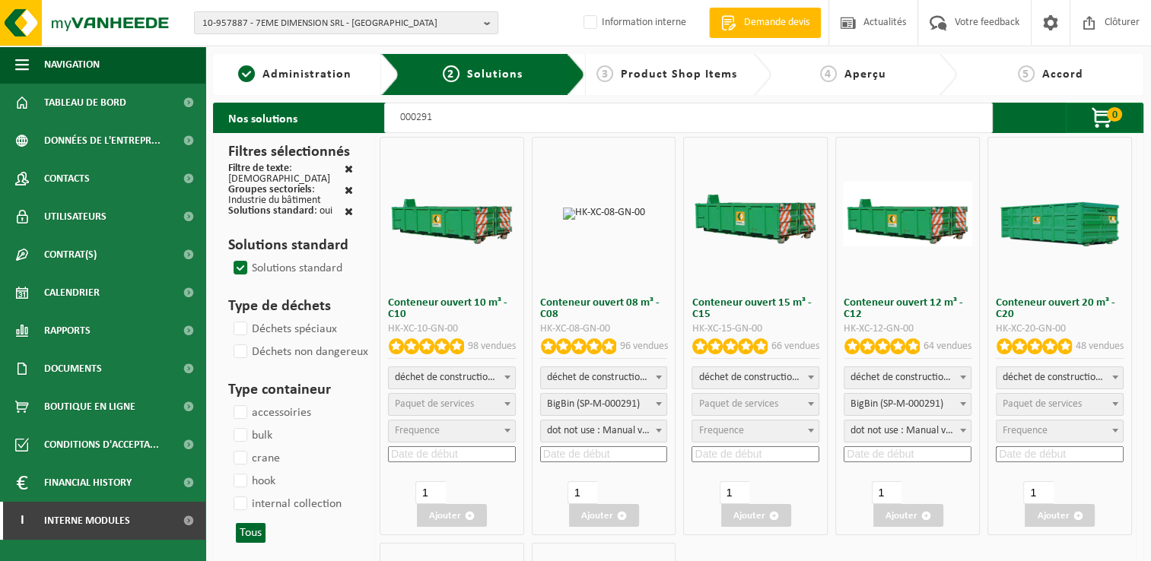
click at [894, 458] on input at bounding box center [908, 455] width 128 height 16
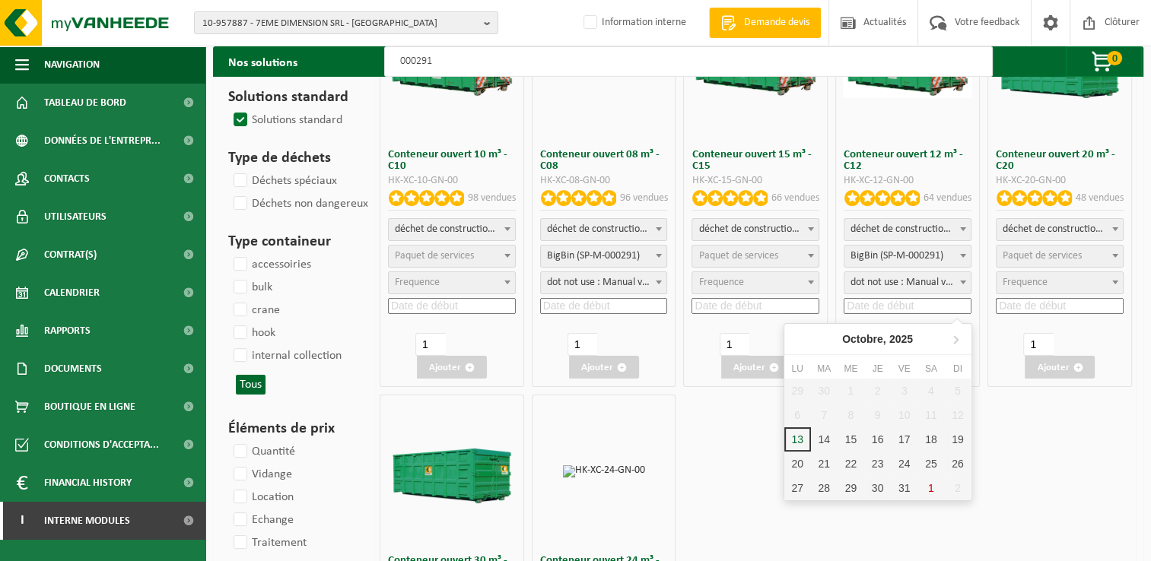
scroll to position [152, 0]
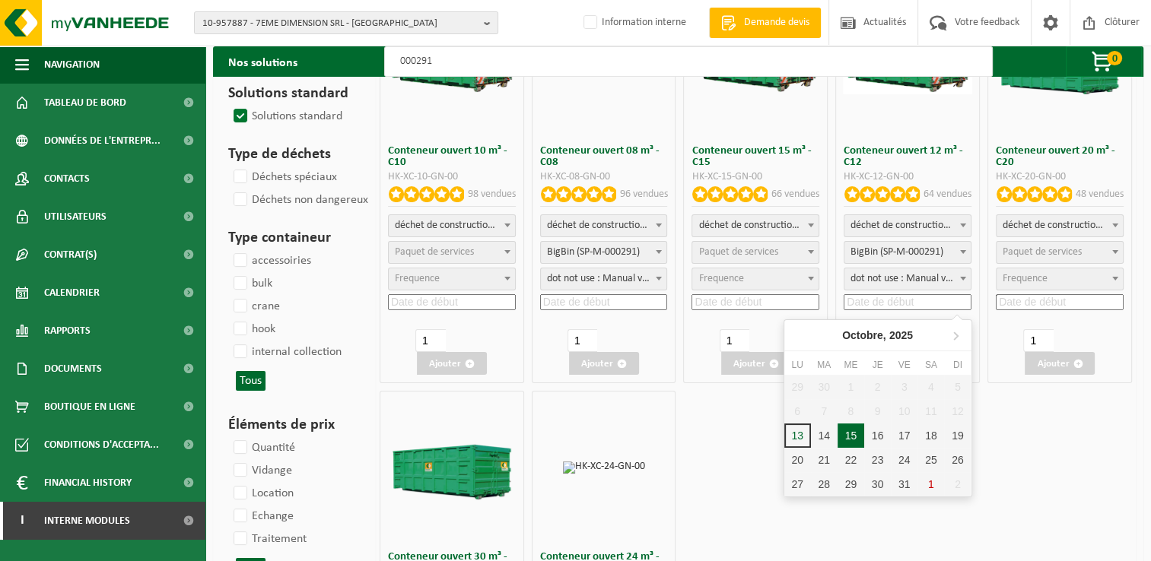
click at [855, 433] on div "15" at bounding box center [851, 436] width 27 height 24
type input "2025-10-15"
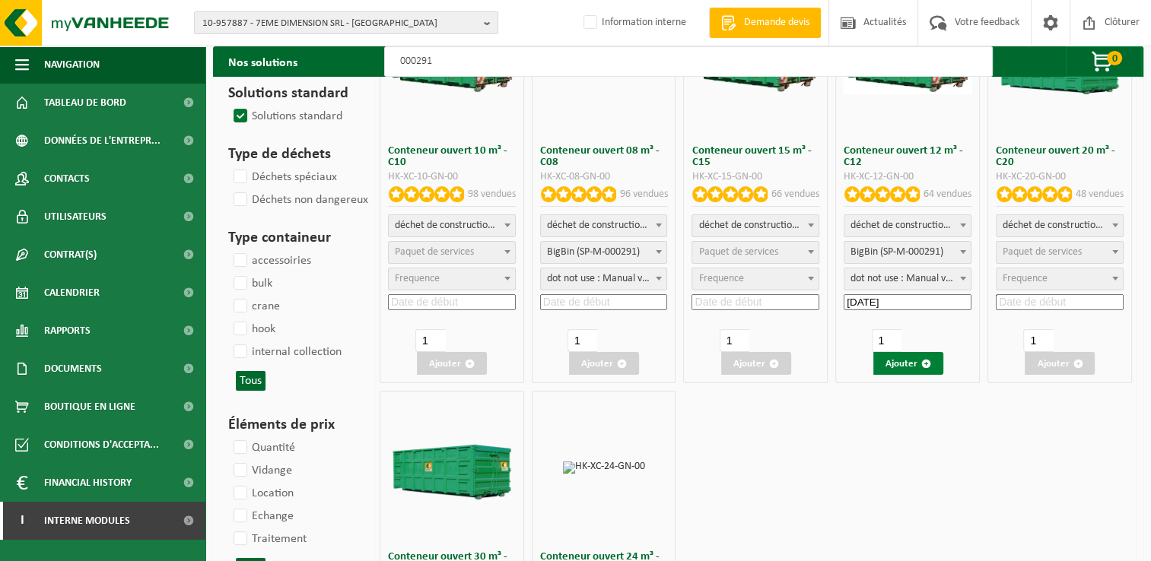
click at [887, 357] on button "Ajouter" at bounding box center [908, 363] width 70 height 23
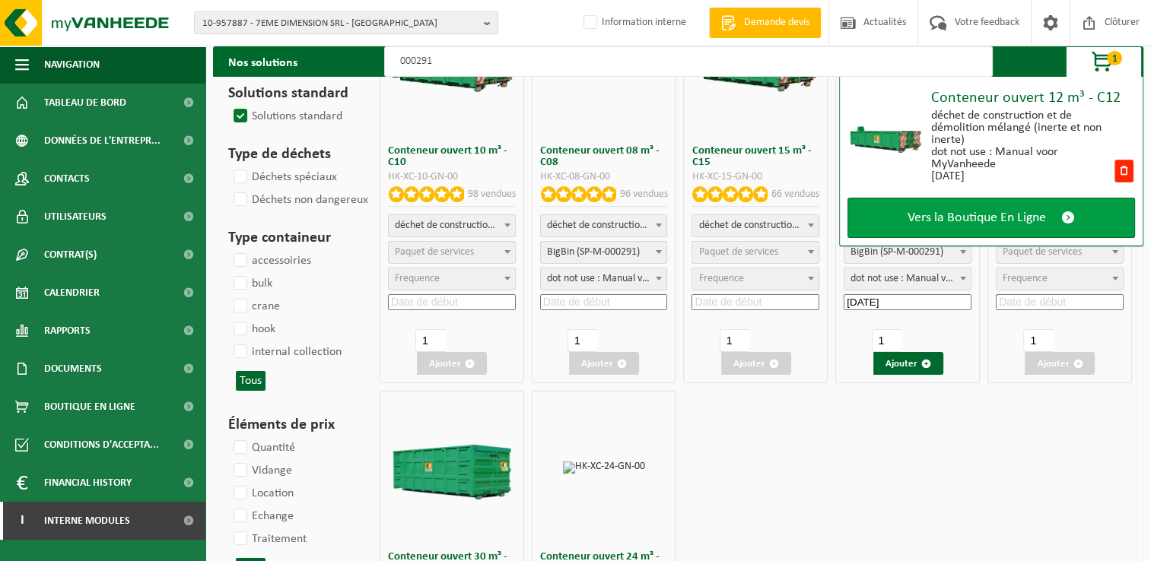
click at [976, 224] on span "Vers la Boutique En Ligne" at bounding box center [977, 218] width 138 height 16
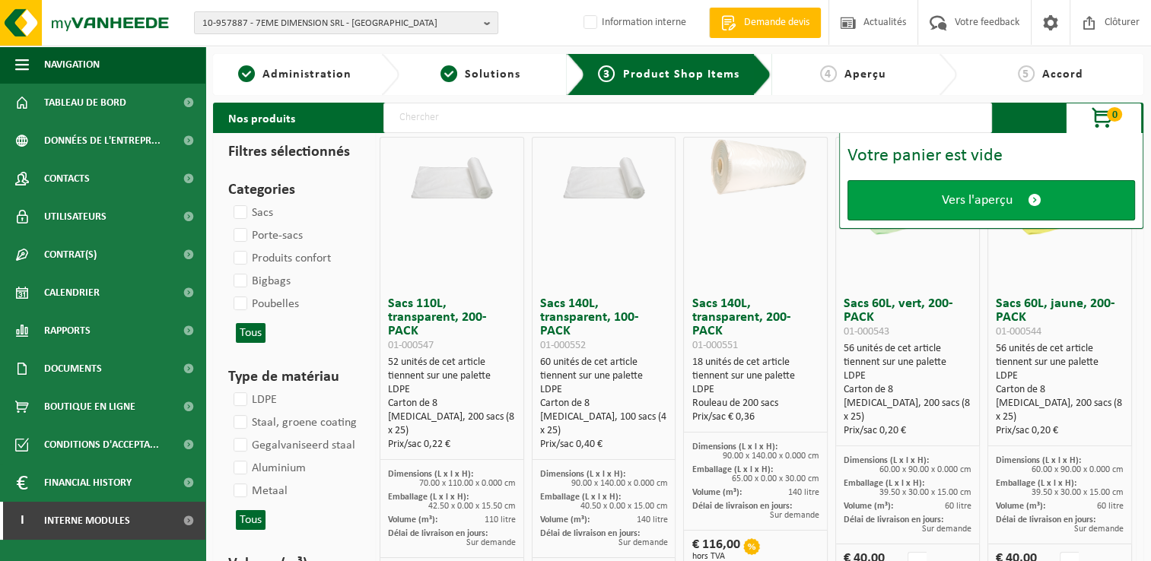
click at [957, 195] on span "Vers l'aperçu" at bounding box center [977, 200] width 71 height 16
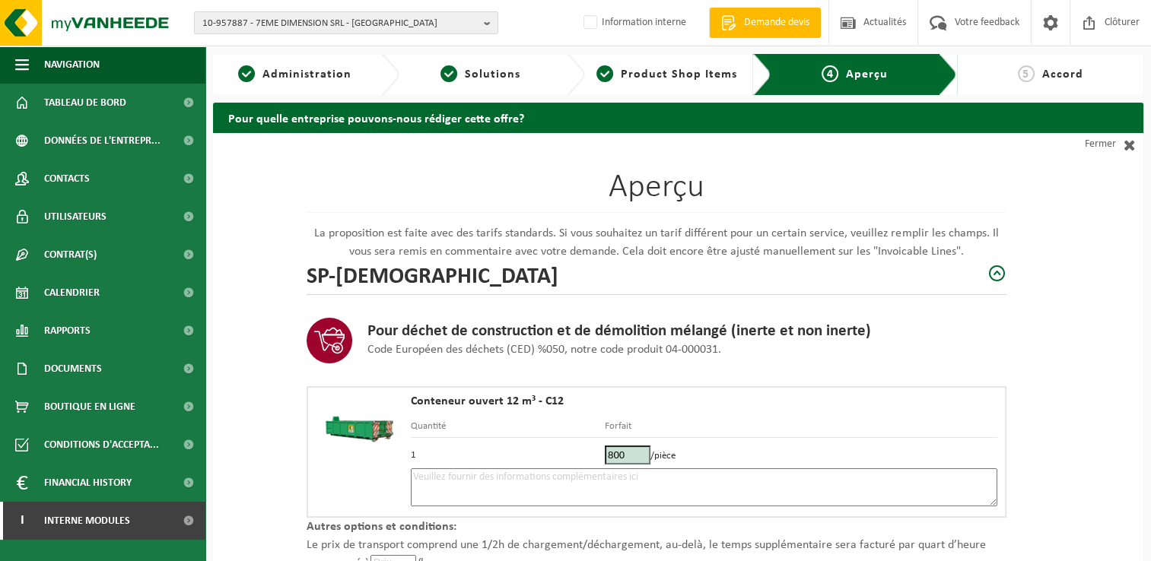
click at [594, 494] on textarea at bounding box center [704, 488] width 587 height 38
click at [603, 492] on textarea at bounding box center [704, 488] width 587 height 38
click at [641, 485] on textarea "Placement 15/10 - Emplacement réservé" at bounding box center [704, 488] width 587 height 38
paste textarea "474076741"
click at [595, 472] on textarea "Placement 15/10 - Emplacement réservé - 474076741" at bounding box center [704, 488] width 587 height 38
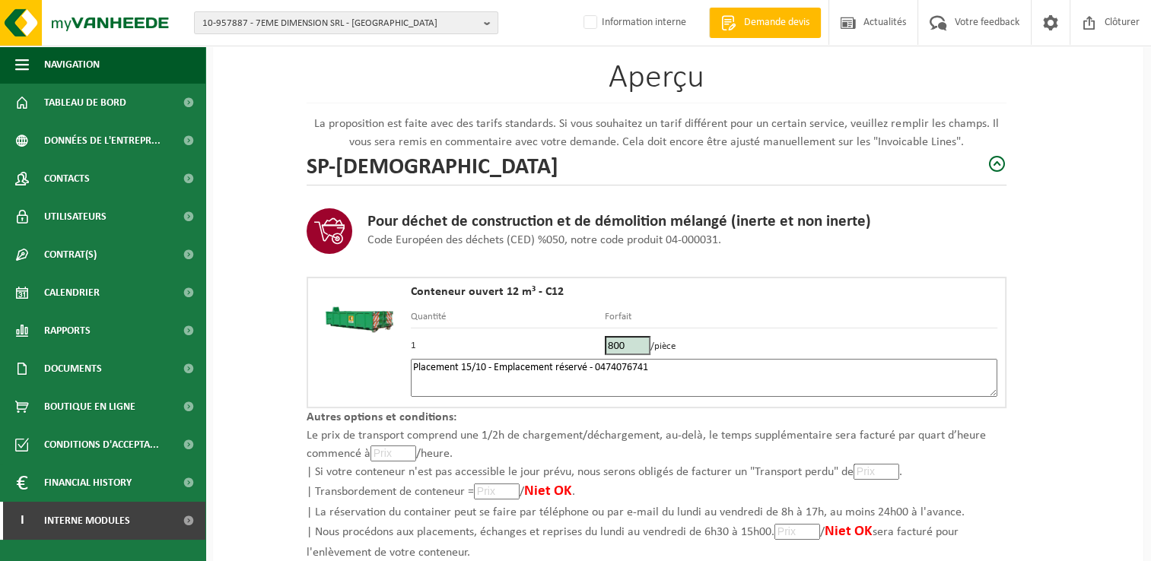
scroll to position [216, 0]
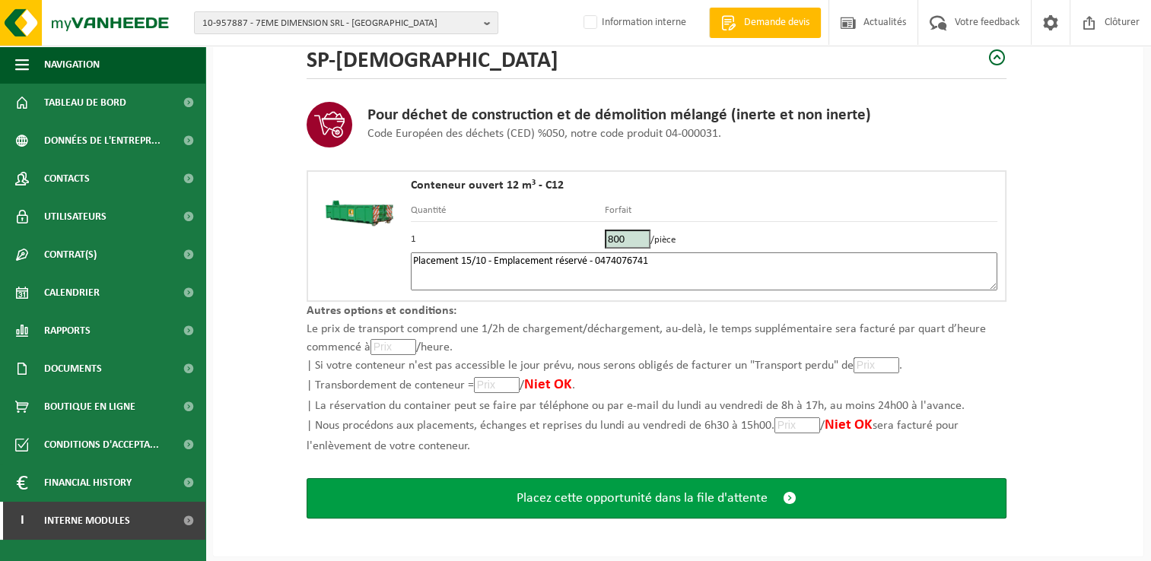
type textarea "Placement 15/10 - Emplacement réservé - 0474076741"
click at [587, 501] on span "Placez cette opportunité dans la file d'attente" at bounding box center [642, 499] width 251 height 16
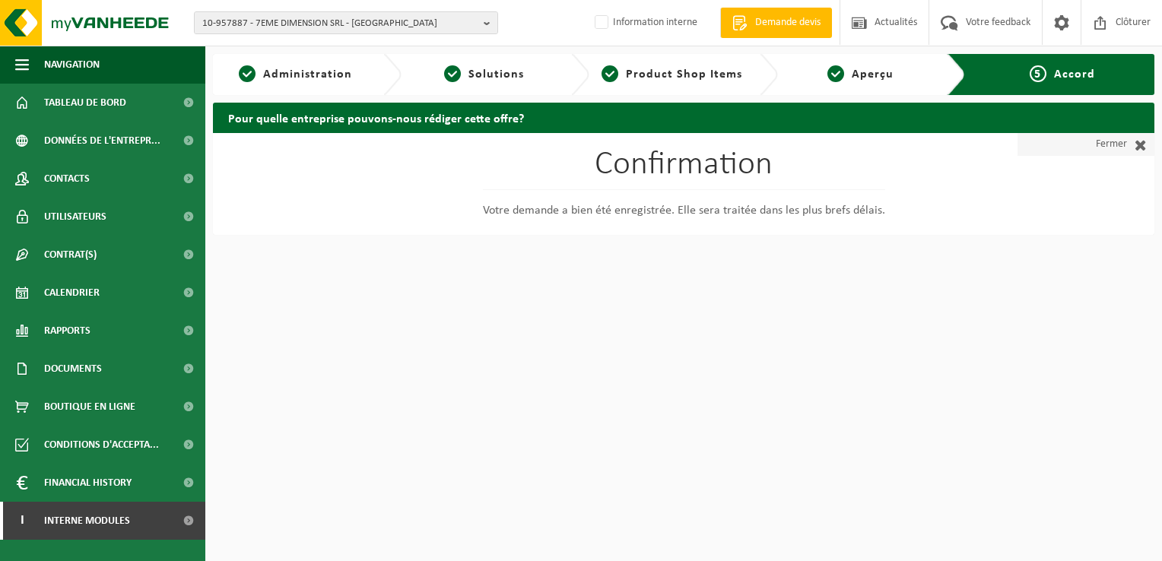
click at [1142, 142] on span at bounding box center [1137, 144] width 20 height 15
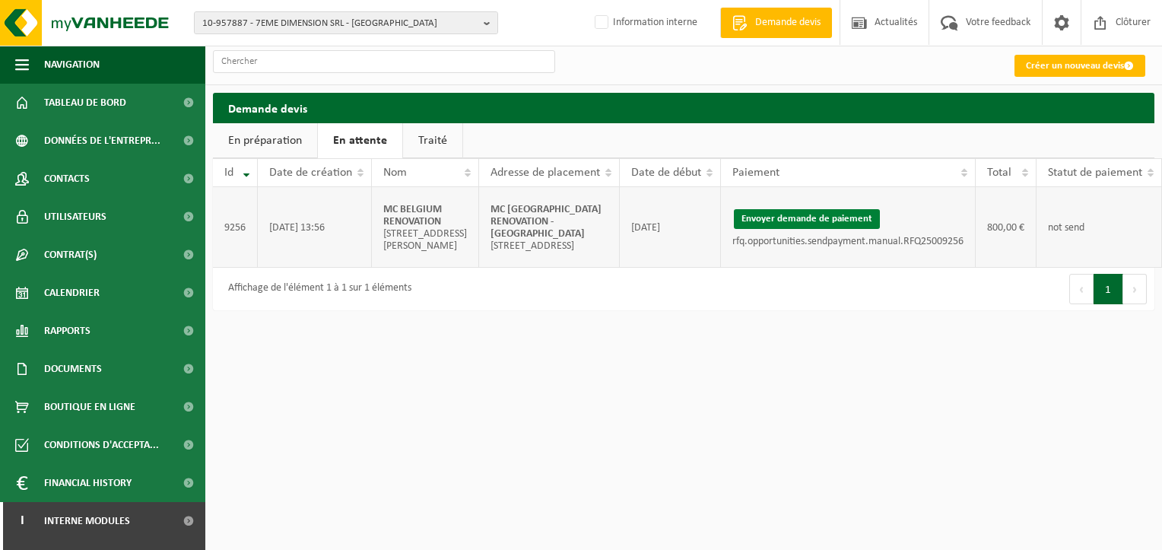
click at [736, 221] on button "Envoyer demande de paiement" at bounding box center [807, 219] width 146 height 20
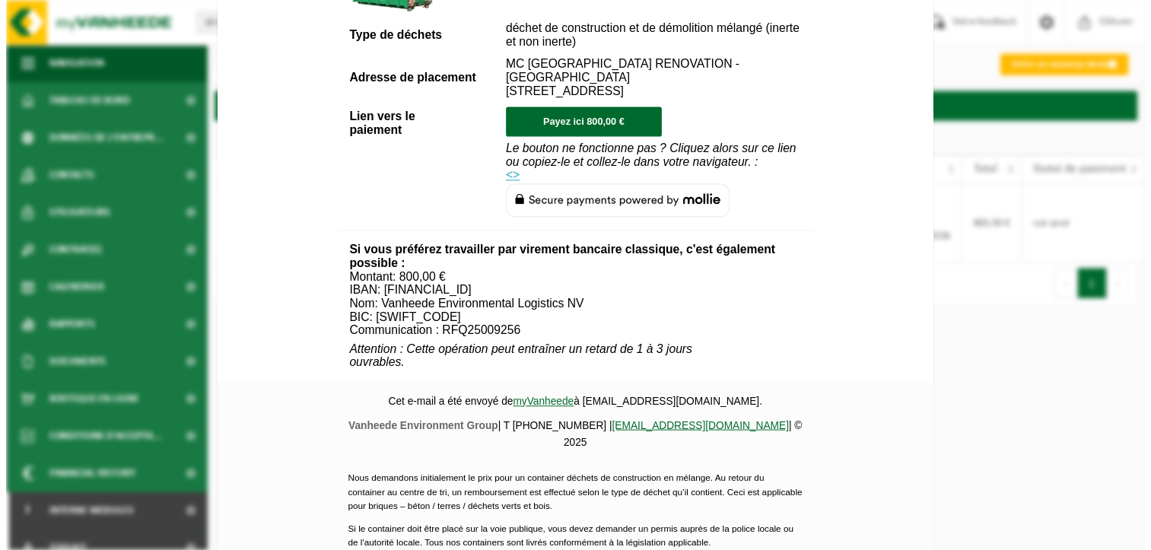
scroll to position [730, 0]
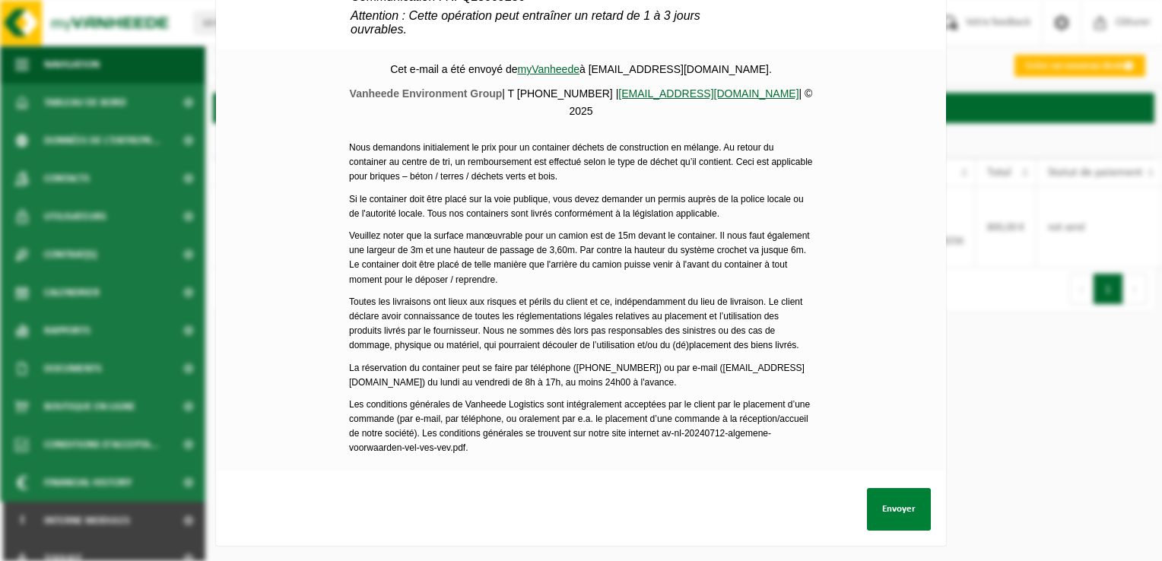
click at [906, 516] on button "Envoyer" at bounding box center [899, 509] width 64 height 43
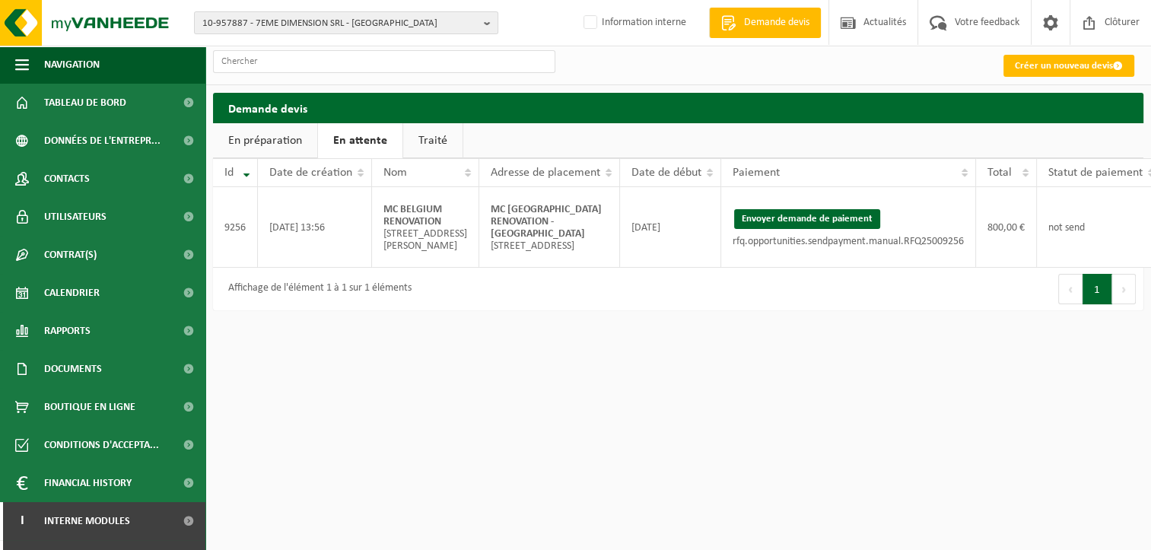
scroll to position [0, 62]
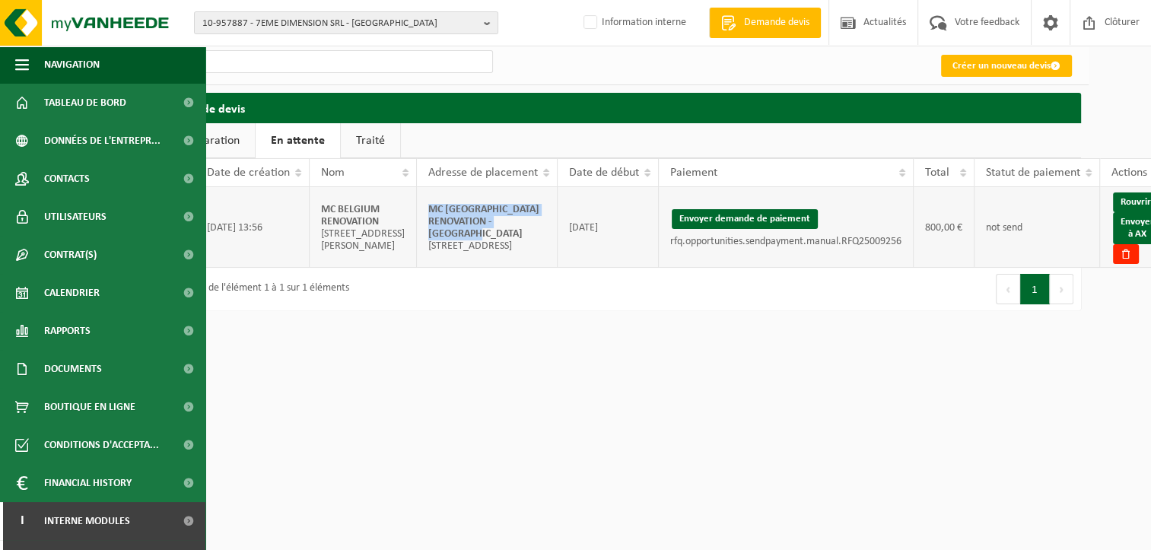
drag, startPoint x: 474, startPoint y: 234, endPoint x: 402, endPoint y: 211, distance: 76.0
click at [417, 211] on td "MC BELGIUM RENOVATION - WOLUWE-SAINT-PIERRE Stuyvenbergh 68; 1150 WOLUWE-SAINT-…" at bounding box center [487, 227] width 141 height 81
copy strong "MC [GEOGRAPHIC_DATA] RENOVATION - [GEOGRAPHIC_DATA]"
click at [1114, 236] on link "Envoyer à AX" at bounding box center [1137, 228] width 49 height 32
